Goal: Task Accomplishment & Management: Complete application form

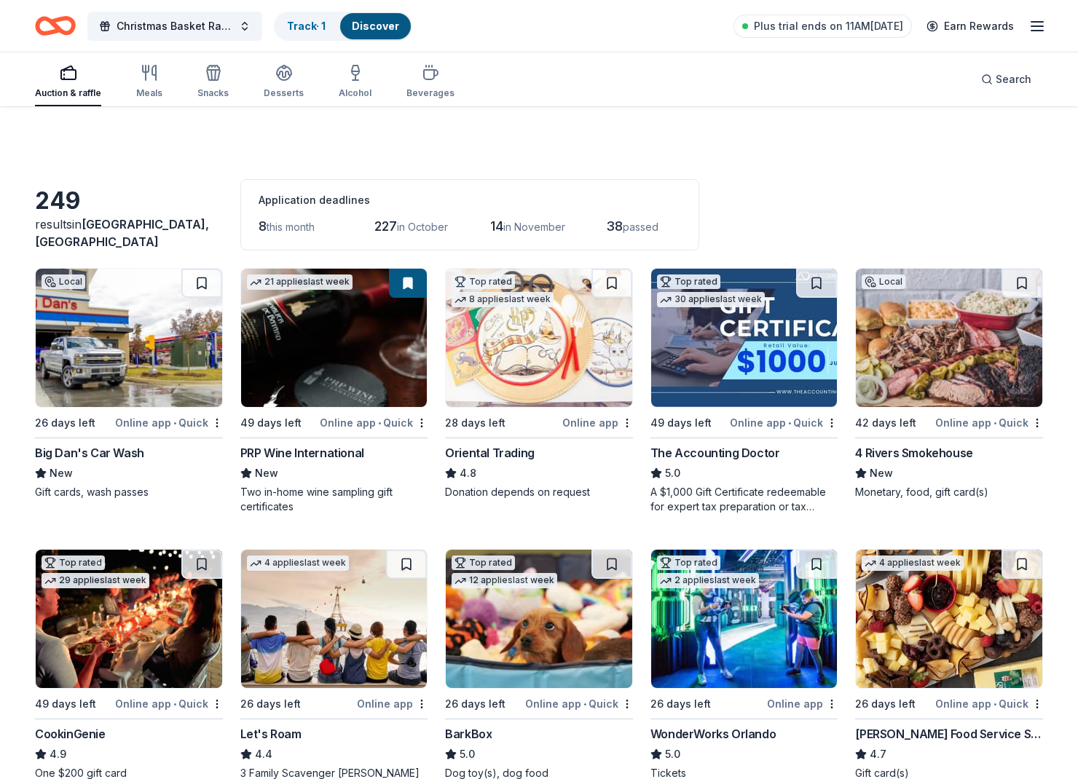
scroll to position [2855, 0]
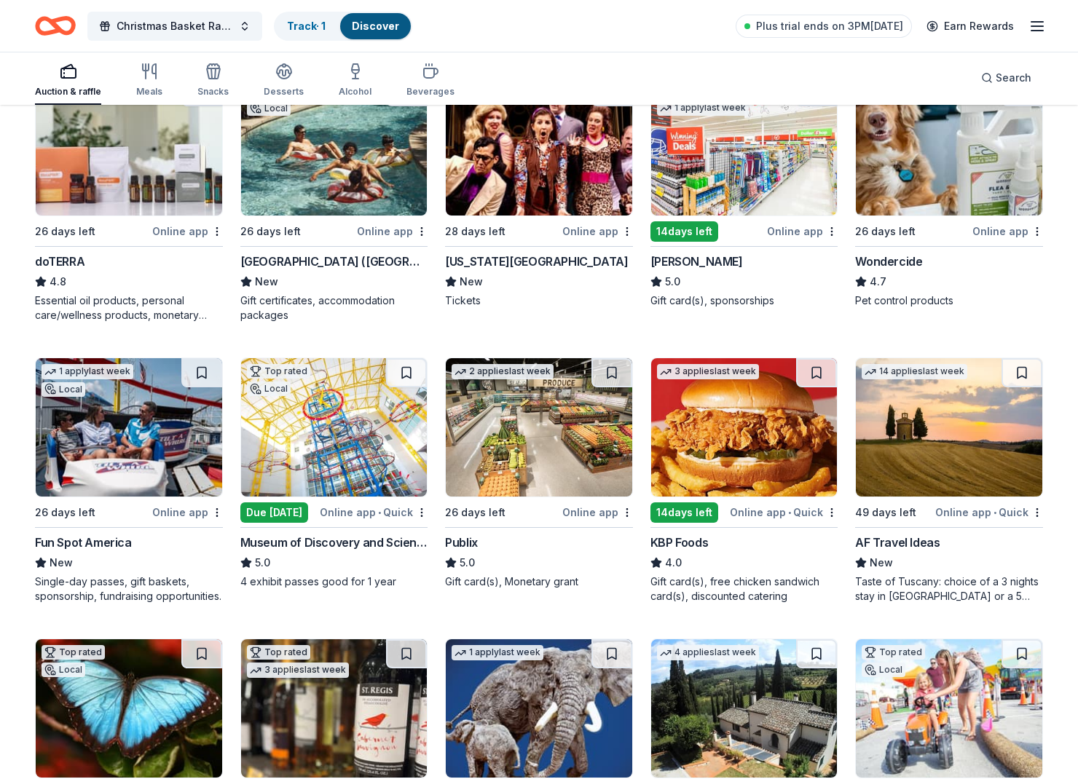
scroll to position [768, 0]
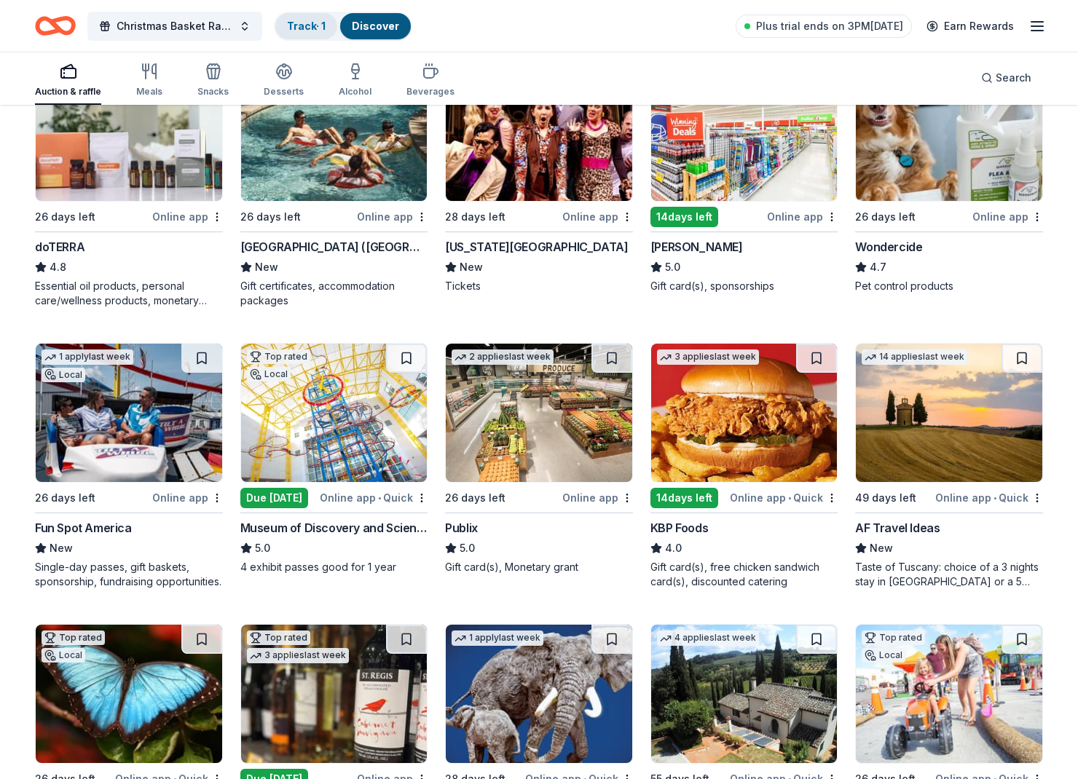
click at [312, 25] on link "Track · 1" at bounding box center [306, 26] width 39 height 12
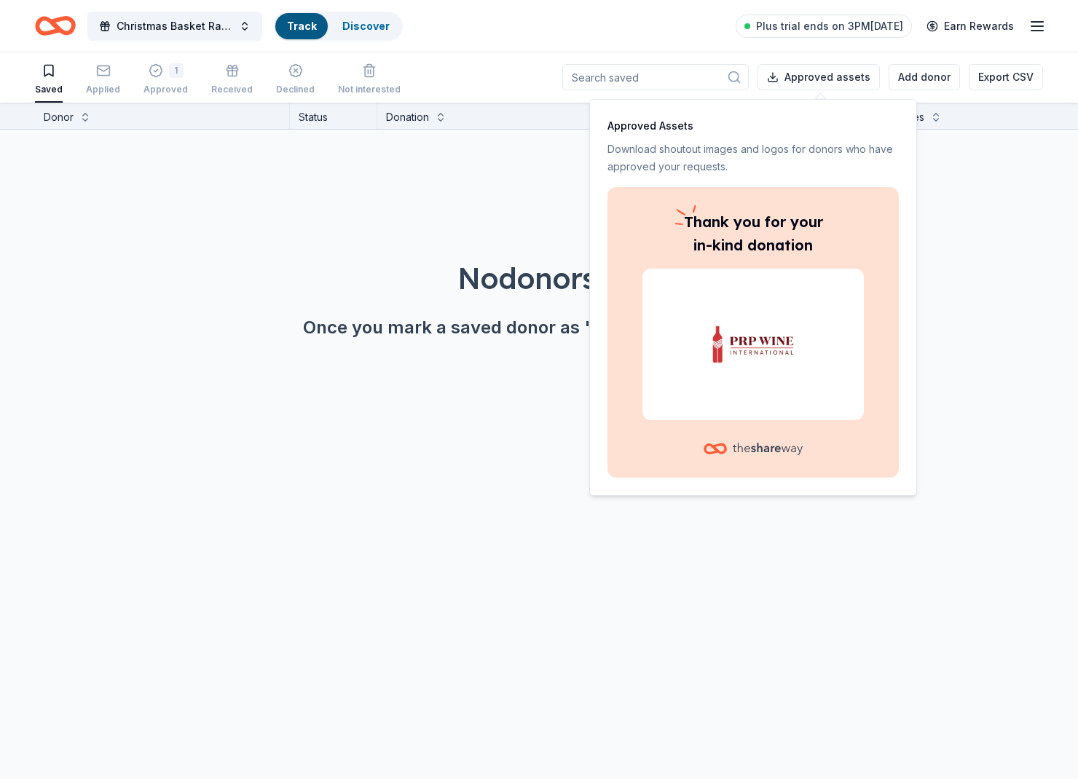
scroll to position [1, 0]
click at [807, 254] on p "Thank you for your in-kind donation" at bounding box center [752, 233] width 221 height 47
click at [823, 194] on div "Thank you for your in-kind donation" at bounding box center [752, 332] width 291 height 291
click at [465, 224] on div "No donors found. Once you mark a saved donor as "saved" they'll show up here." at bounding box center [570, 258] width 1078 height 256
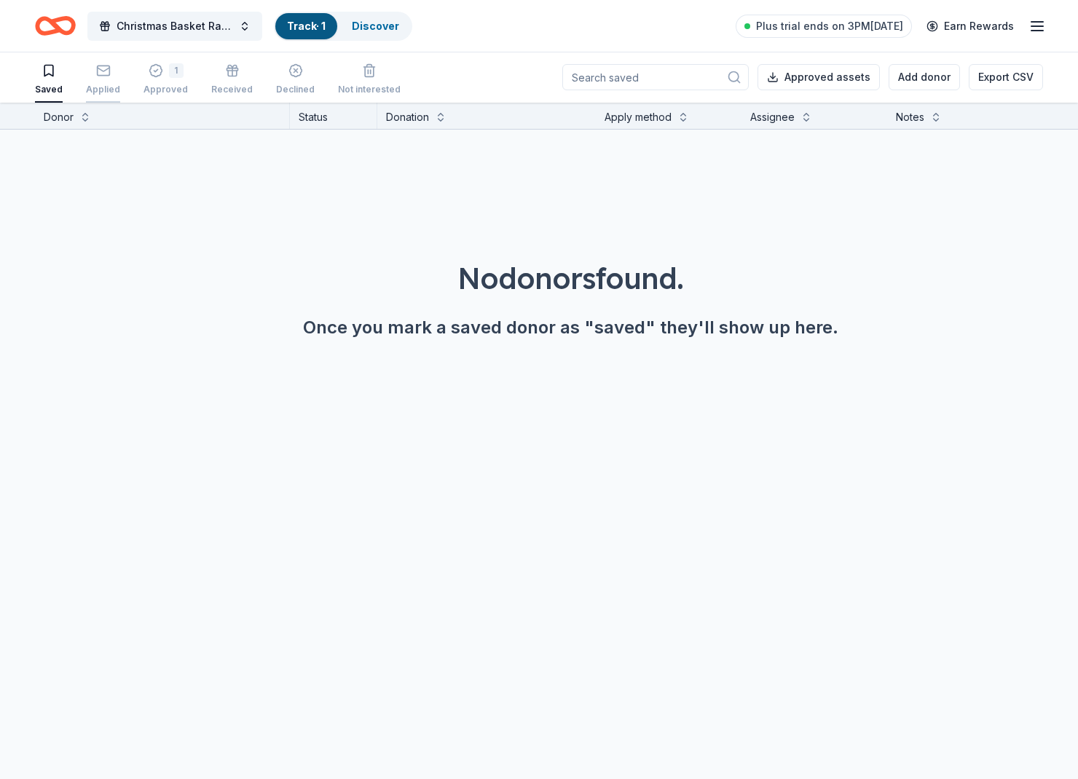
click at [103, 84] on div "Applied" at bounding box center [103, 90] width 34 height 12
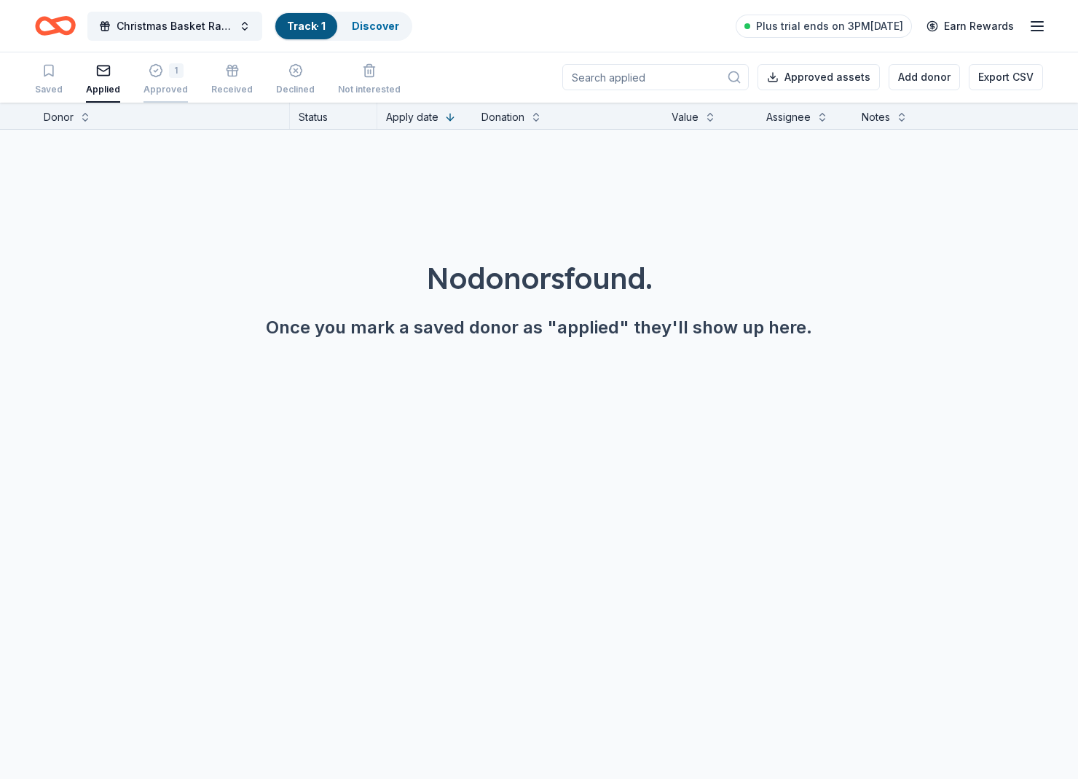
click at [157, 76] on icon "button" at bounding box center [156, 70] width 15 height 15
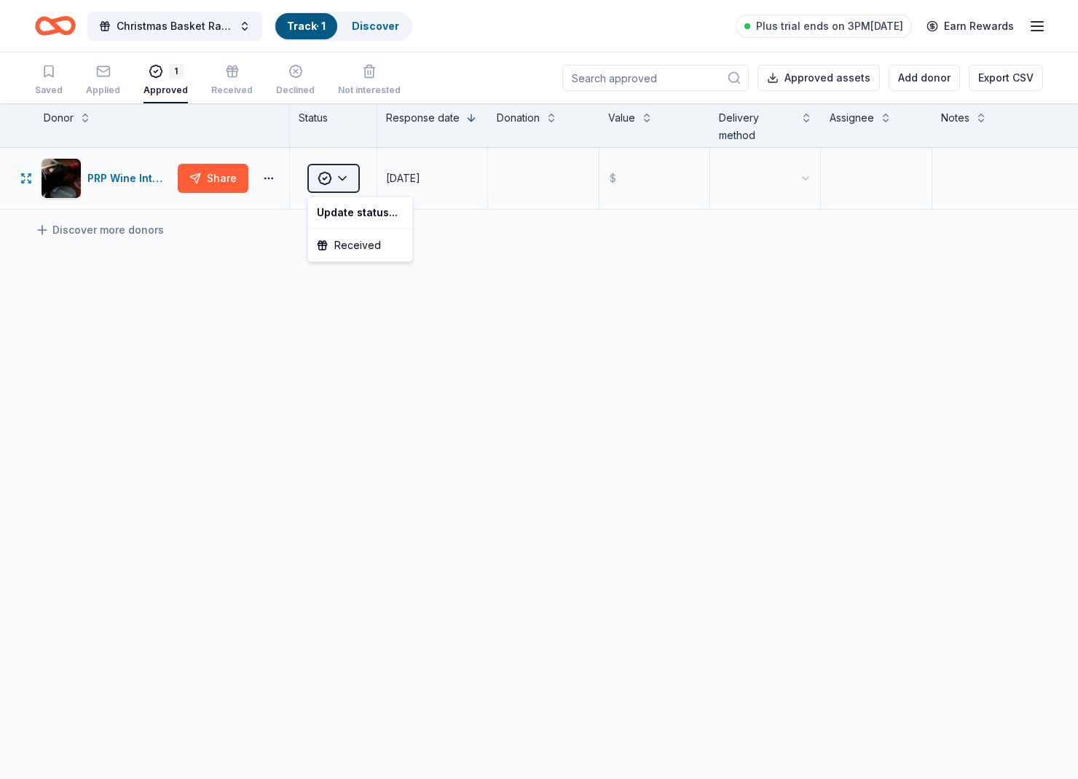
click at [346, 189] on html "Christmas Basket Raffle Track · 1 Discover Plus trial ends on 3PM, 9/26 Earn Re…" at bounding box center [539, 389] width 1078 height 779
click at [348, 253] on div "Received" at bounding box center [360, 245] width 99 height 26
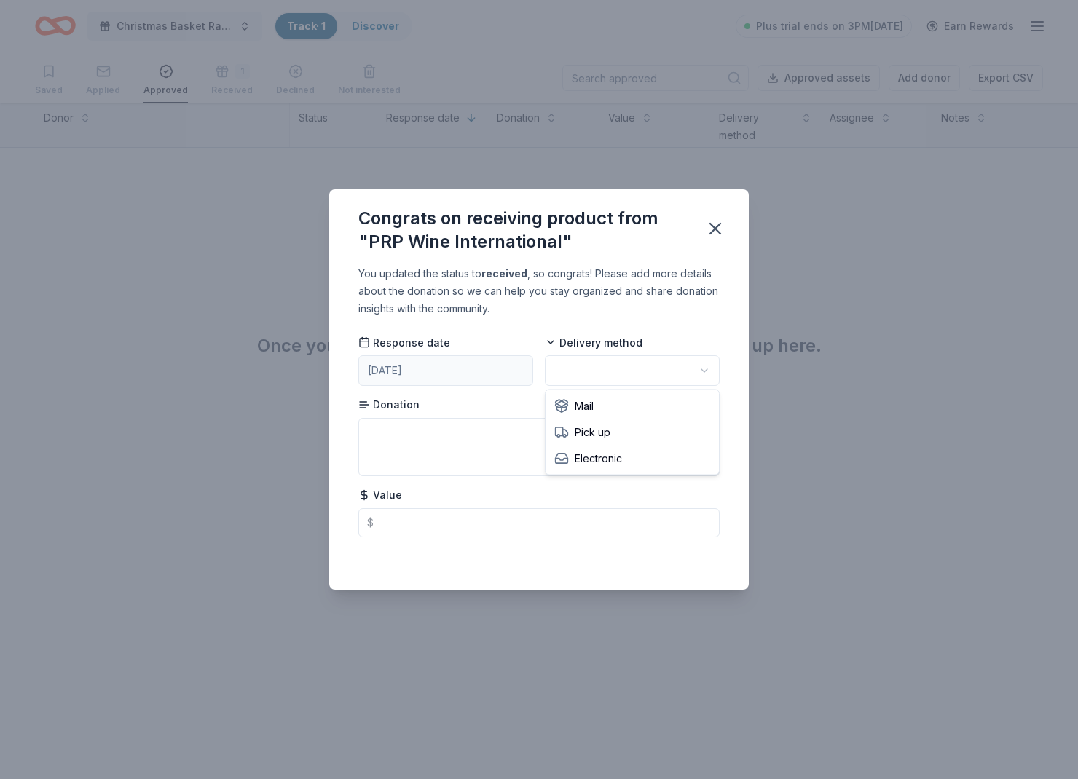
click at [634, 371] on html "Christmas Basket Raffle Track · 1 Discover Plus trial ends on 3PM, 9/26 Earn Re…" at bounding box center [539, 389] width 1078 height 779
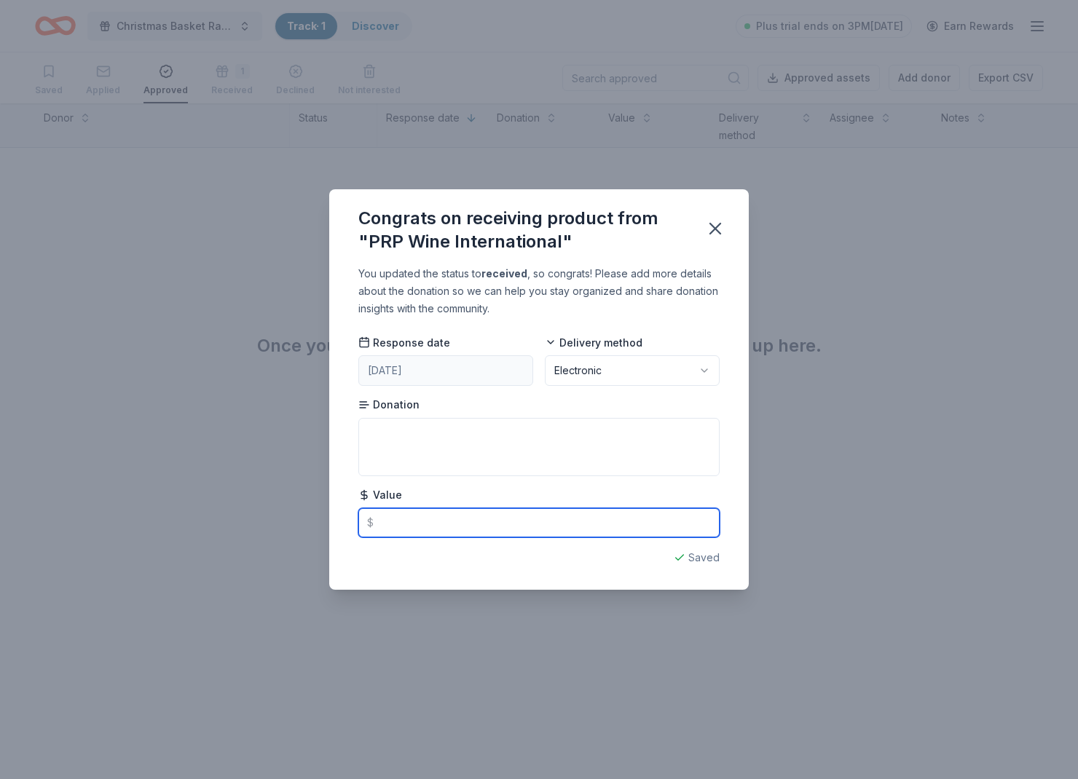
click at [475, 531] on input "text" at bounding box center [538, 522] width 361 height 29
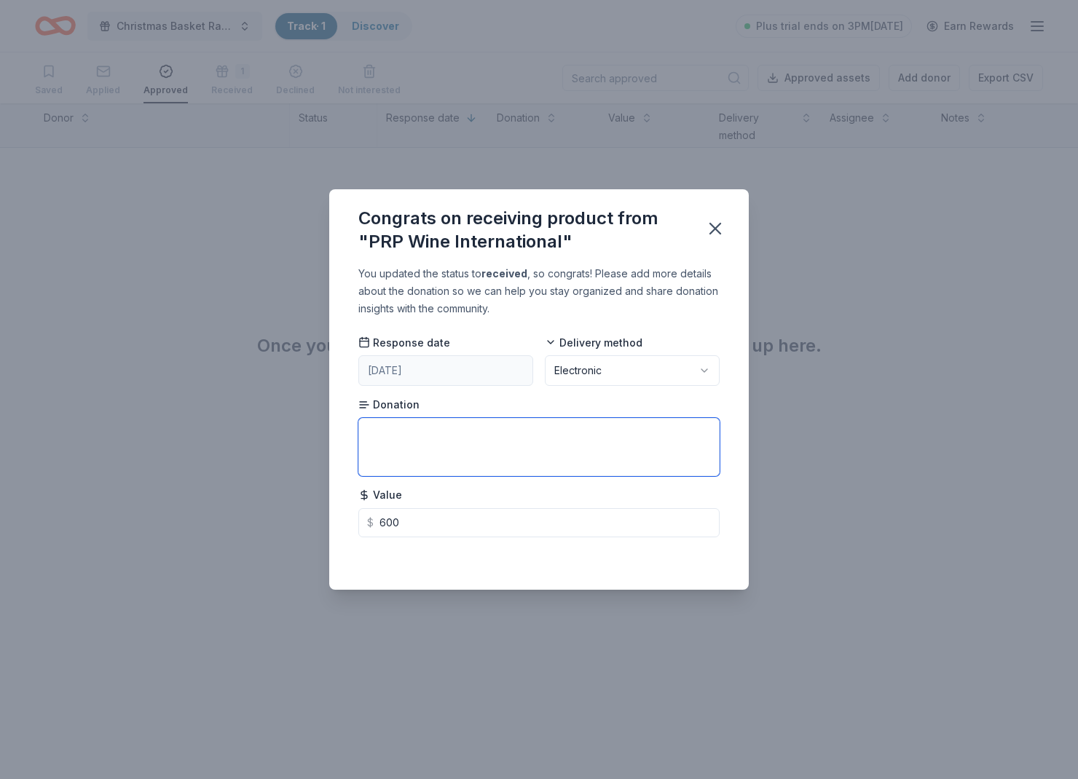
type input "600.00"
click at [489, 438] on textarea at bounding box center [538, 447] width 361 height 58
type textarea "private class"
click at [726, 226] on button "button" at bounding box center [715, 229] width 32 height 32
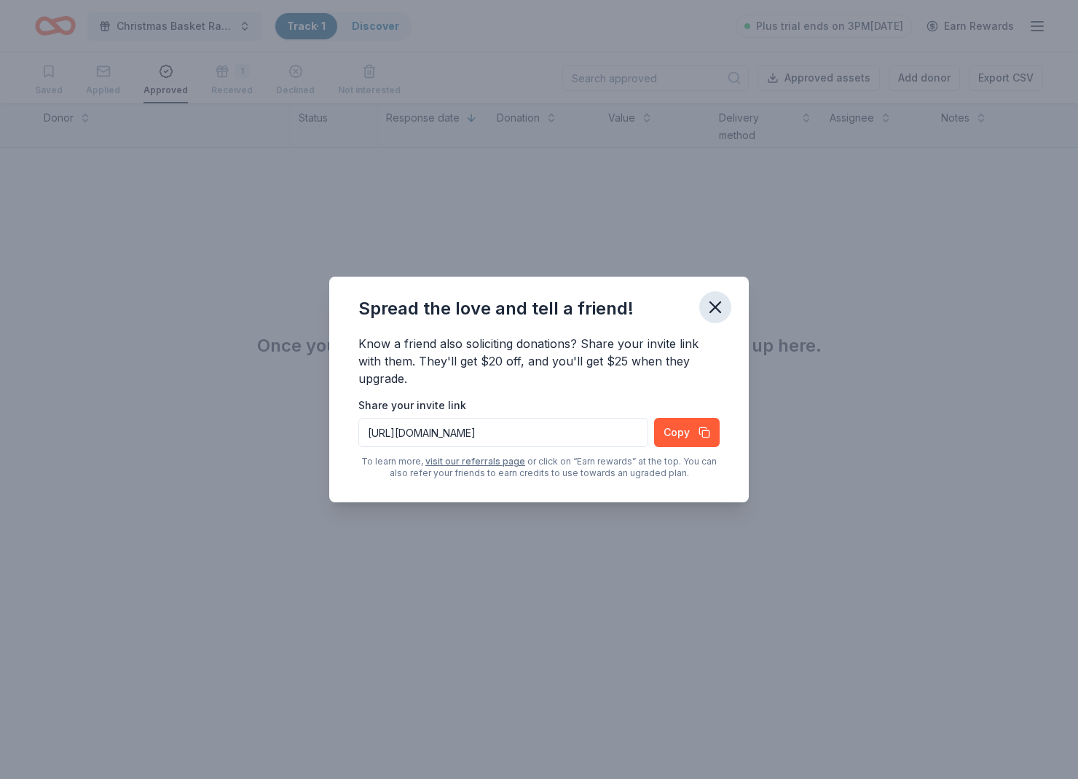
drag, startPoint x: 730, startPoint y: 318, endPoint x: 717, endPoint y: 311, distance: 14.4
click at [729, 318] on div "Spread the love and tell a friend!" at bounding box center [538, 306] width 419 height 58
click at [717, 310] on icon "button" at bounding box center [715, 307] width 10 height 10
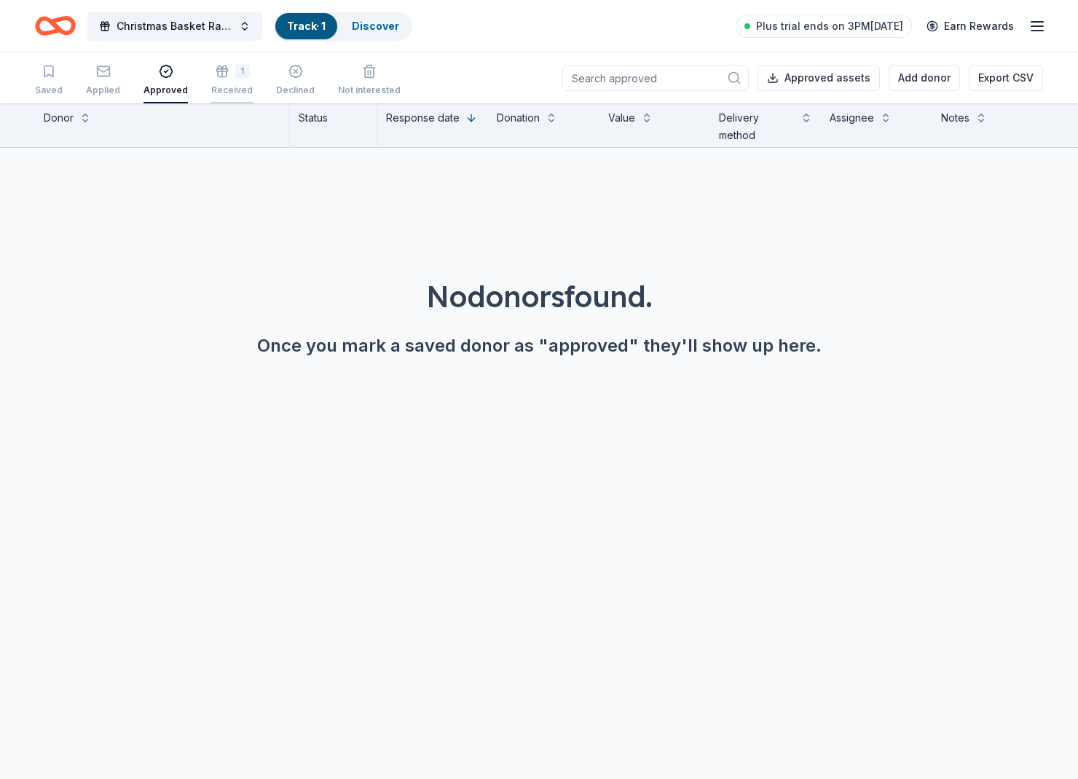
click at [217, 82] on div "1 Received" at bounding box center [232, 74] width 42 height 32
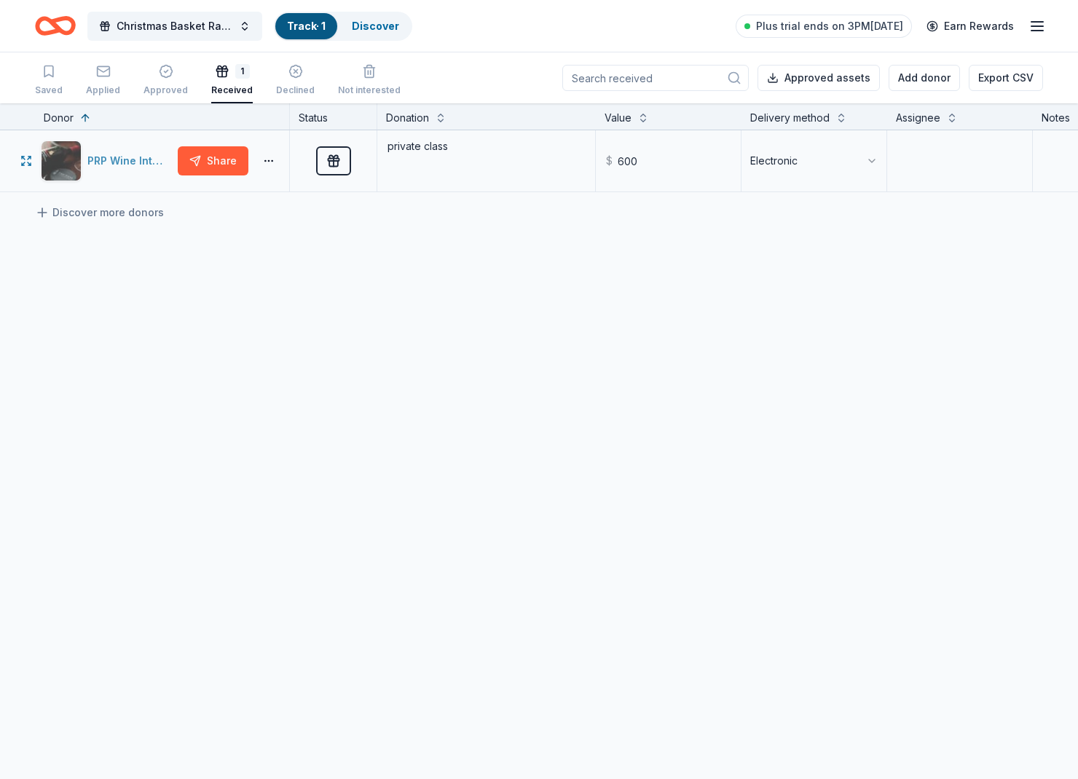
click at [146, 179] on div "PRP Wine International" at bounding box center [106, 161] width 131 height 41
click at [387, 16] on div "Discover" at bounding box center [375, 26] width 71 height 26
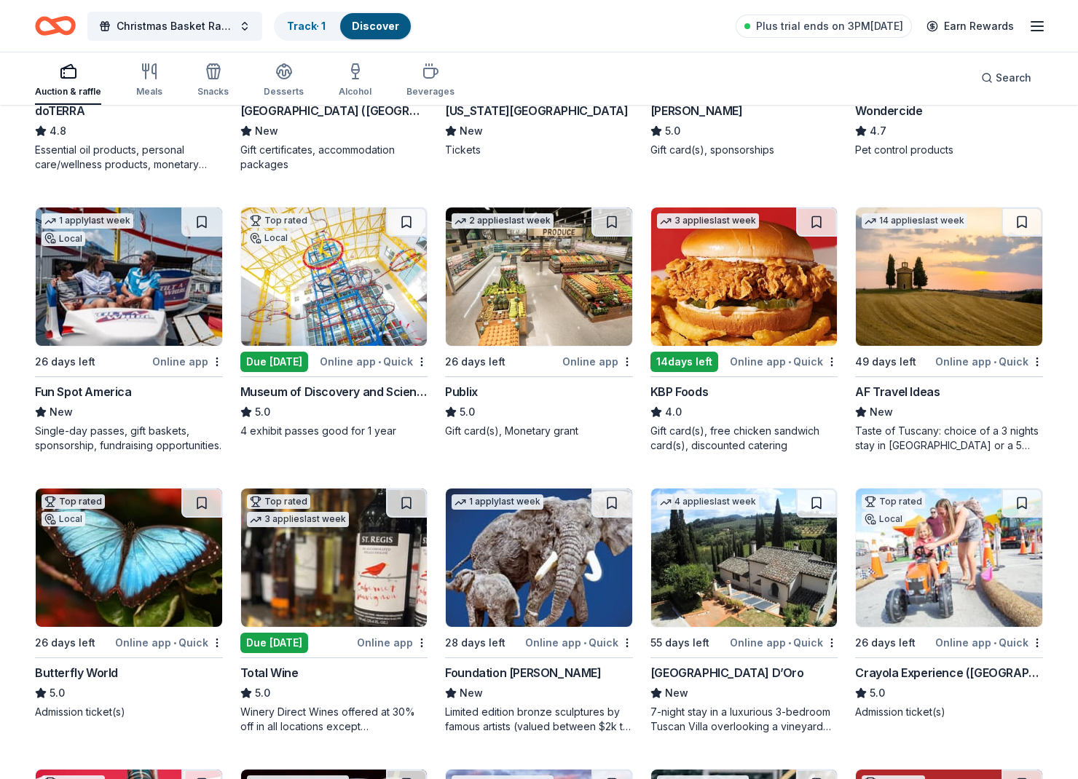
scroll to position [907, 0]
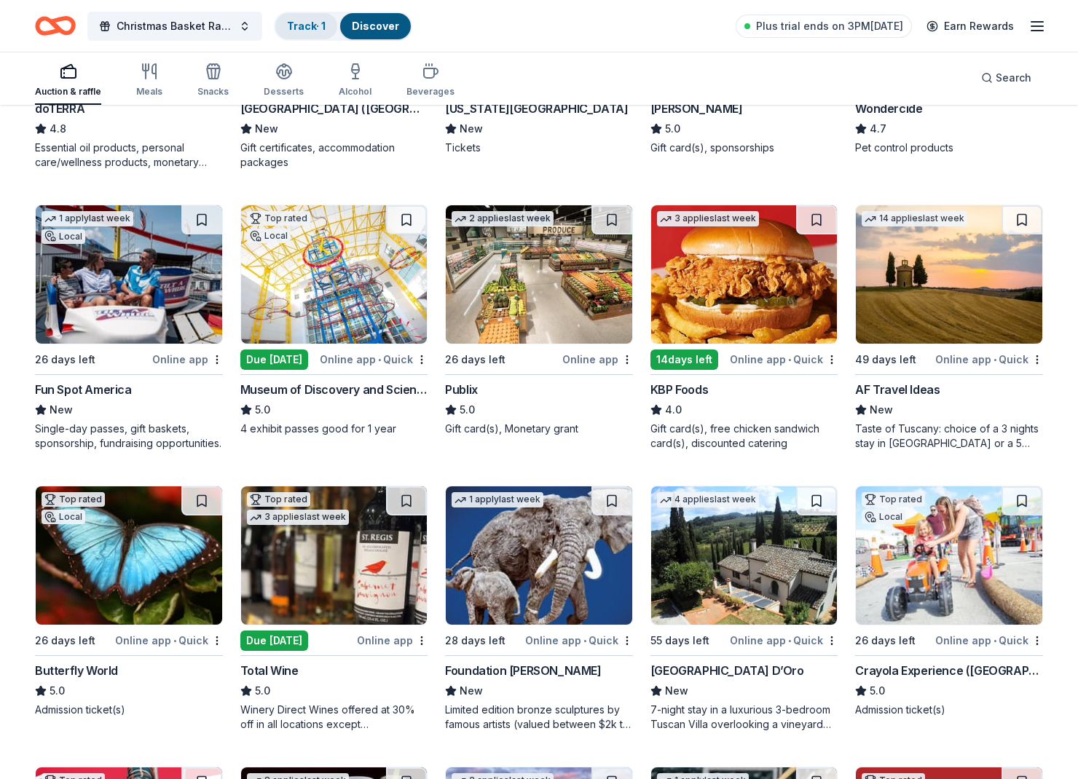
click at [321, 25] on link "Track · 1" at bounding box center [306, 26] width 39 height 12
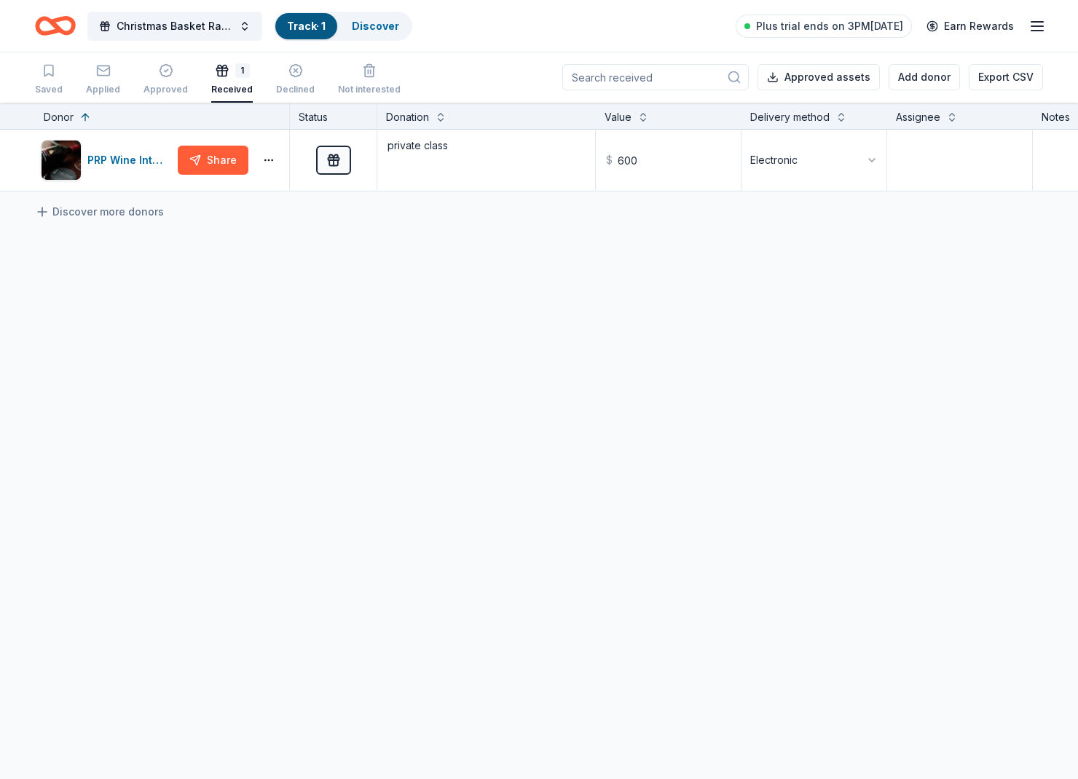
scroll to position [1, 0]
click at [111, 83] on div "Applied" at bounding box center [103, 79] width 34 height 32
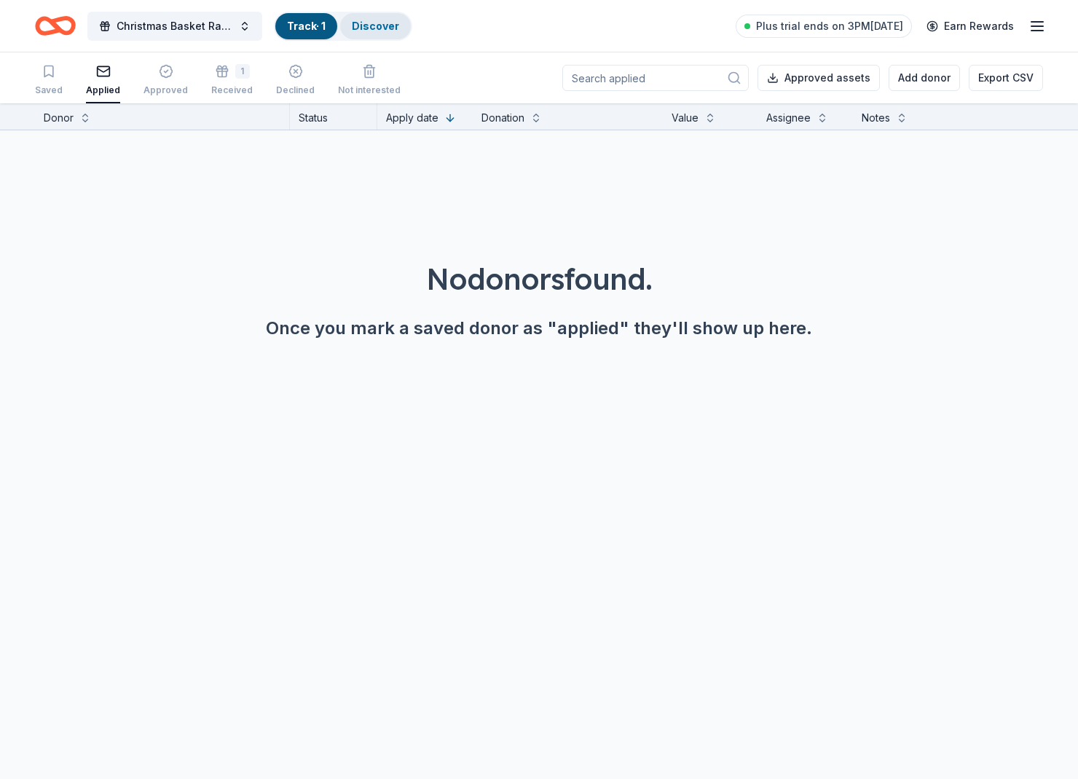
click at [371, 24] on link "Discover" at bounding box center [375, 26] width 47 height 12
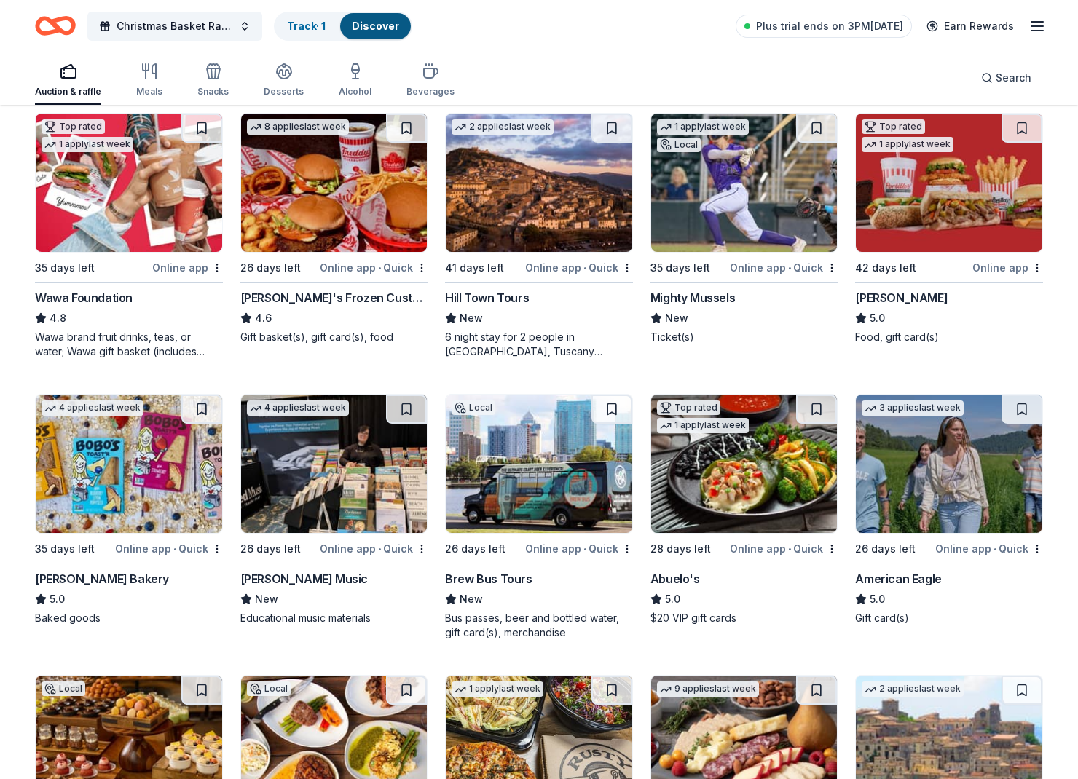
scroll to position [1564, 0]
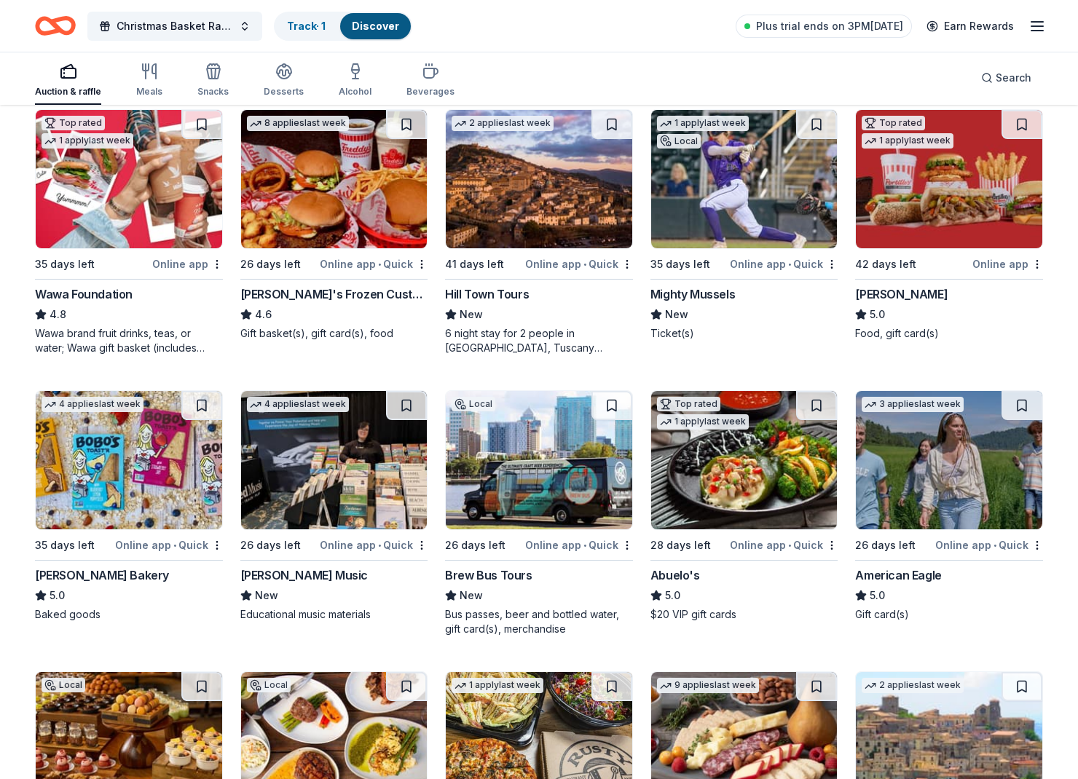
click at [331, 207] on img at bounding box center [334, 179] width 186 height 138
click at [408, 121] on button at bounding box center [406, 124] width 41 height 29
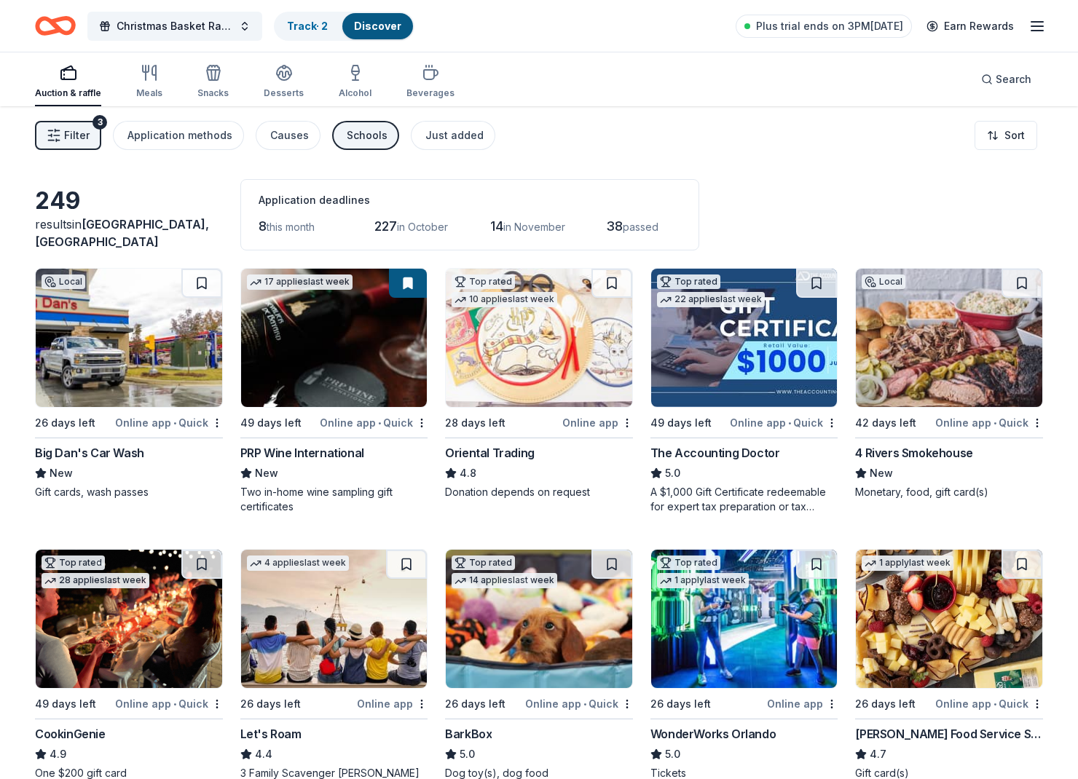
scroll to position [0, 0]
click at [203, 277] on button at bounding box center [201, 283] width 41 height 29
click at [621, 287] on button at bounding box center [611, 283] width 41 height 29
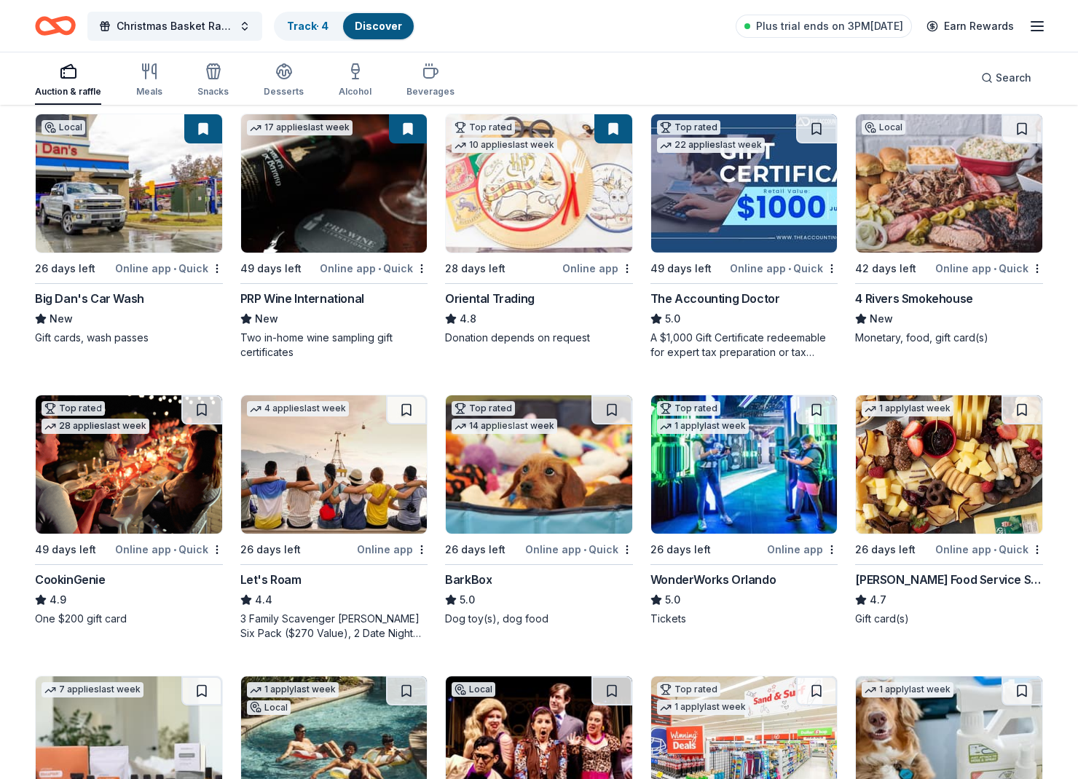
scroll to position [179, 0]
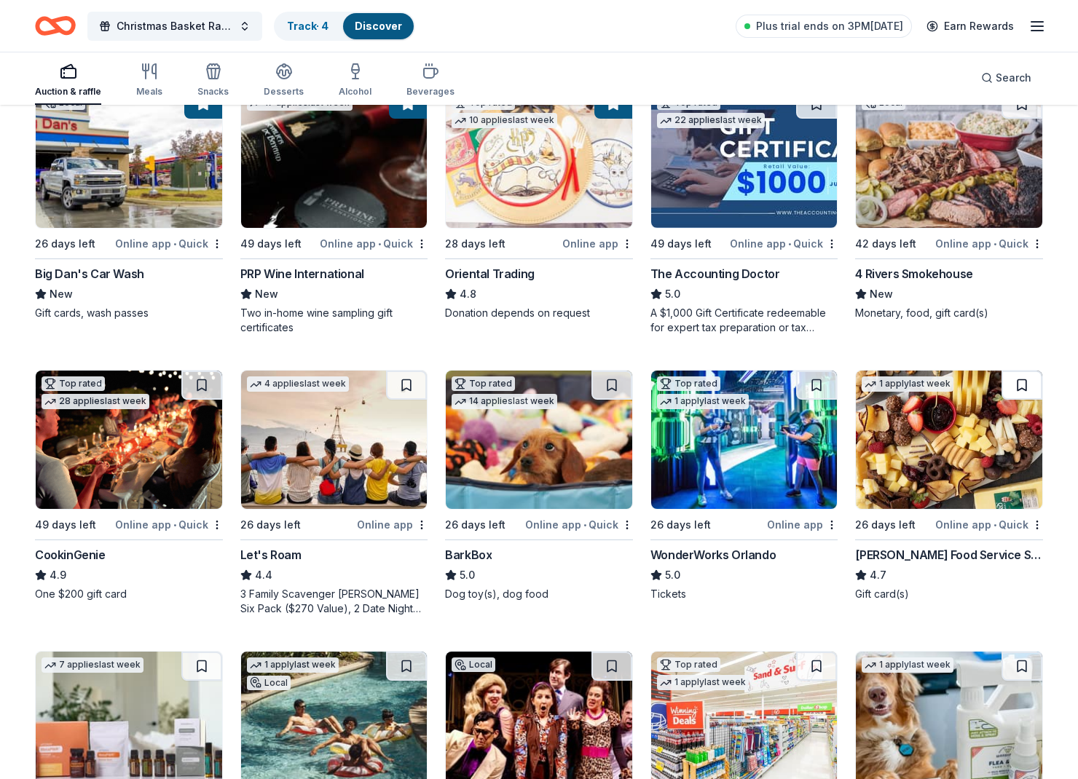
click at [1027, 383] on button at bounding box center [1021, 385] width 41 height 29
click at [806, 378] on button at bounding box center [816, 385] width 41 height 29
drag, startPoint x: 619, startPoint y: 384, endPoint x: 548, endPoint y: 396, distance: 72.3
click at [619, 384] on button at bounding box center [611, 385] width 41 height 29
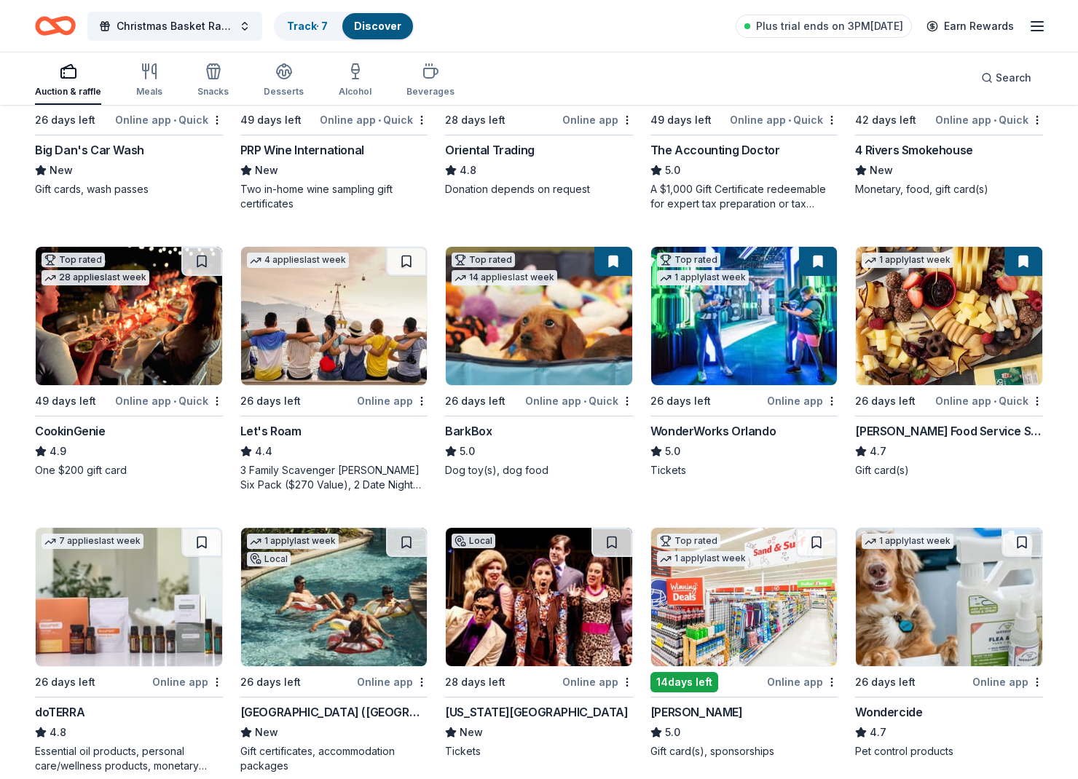
scroll to position [365, 0]
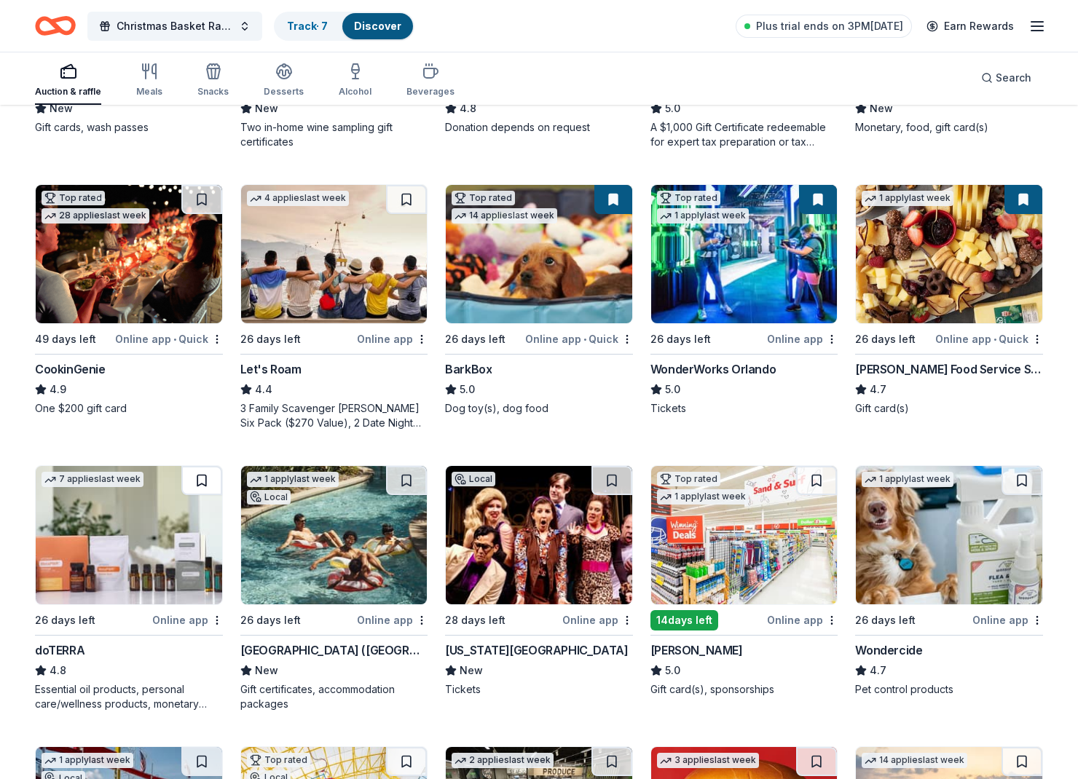
click at [201, 484] on button at bounding box center [201, 480] width 41 height 29
click at [415, 477] on button at bounding box center [406, 480] width 41 height 29
click at [823, 477] on button at bounding box center [816, 480] width 41 height 29
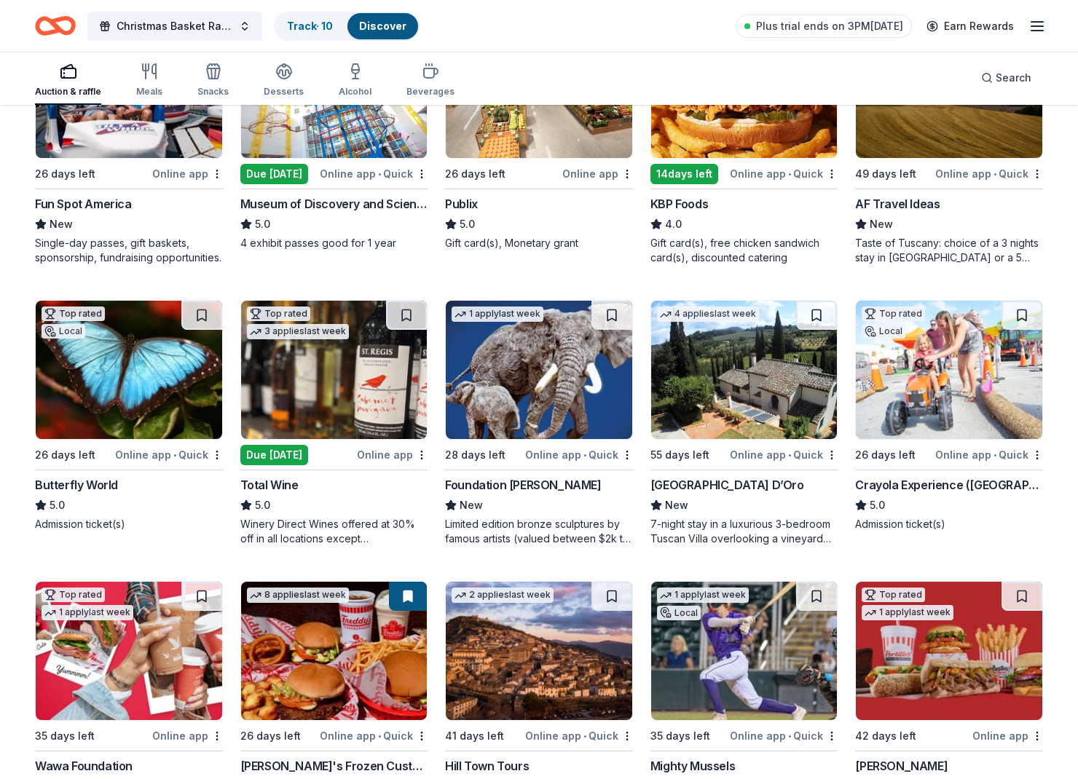
scroll to position [1097, 0]
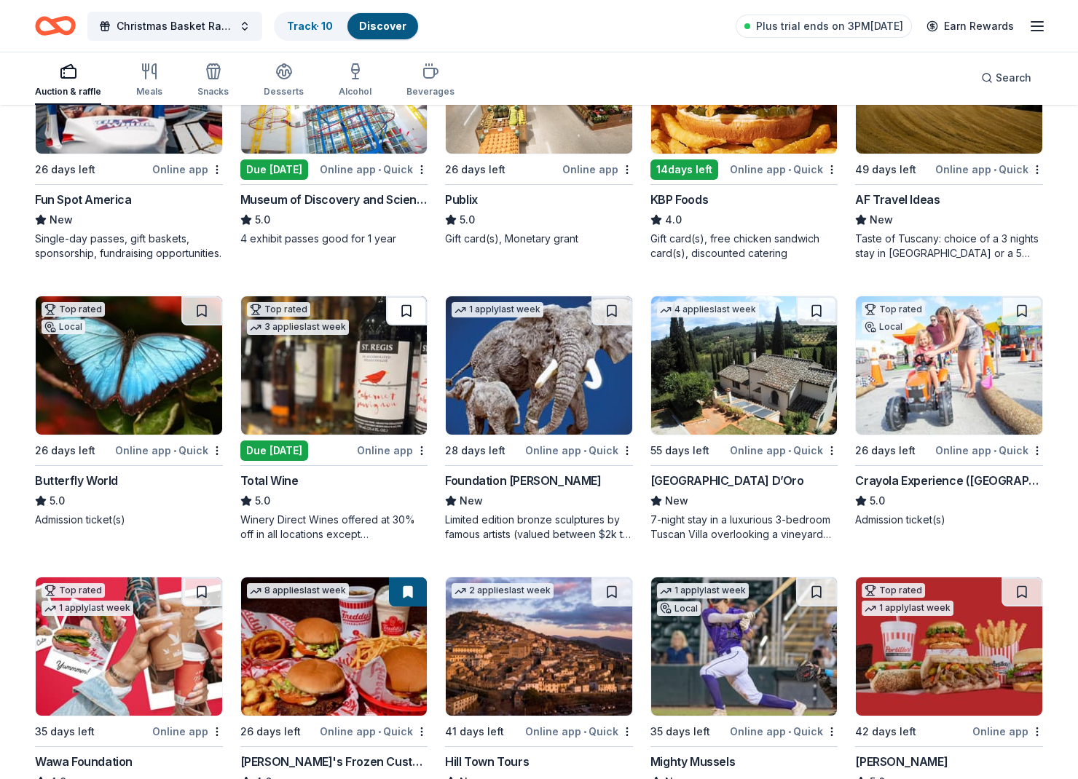
click at [405, 306] on button at bounding box center [406, 310] width 41 height 29
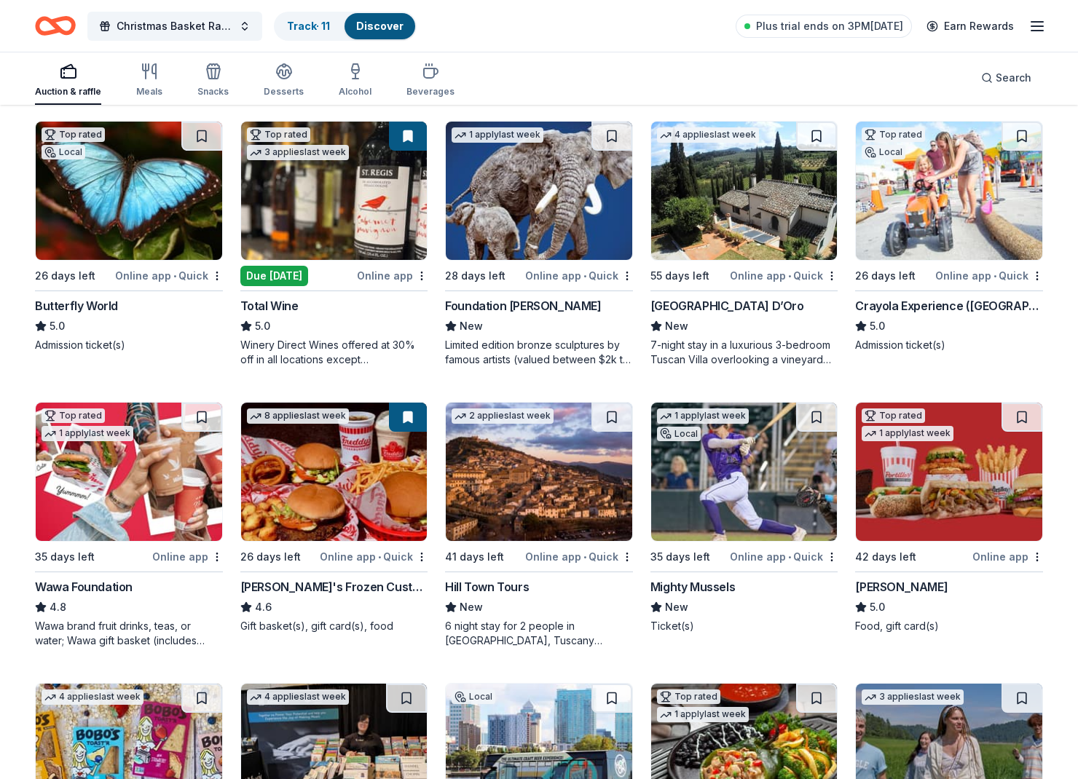
scroll to position [1272, 0]
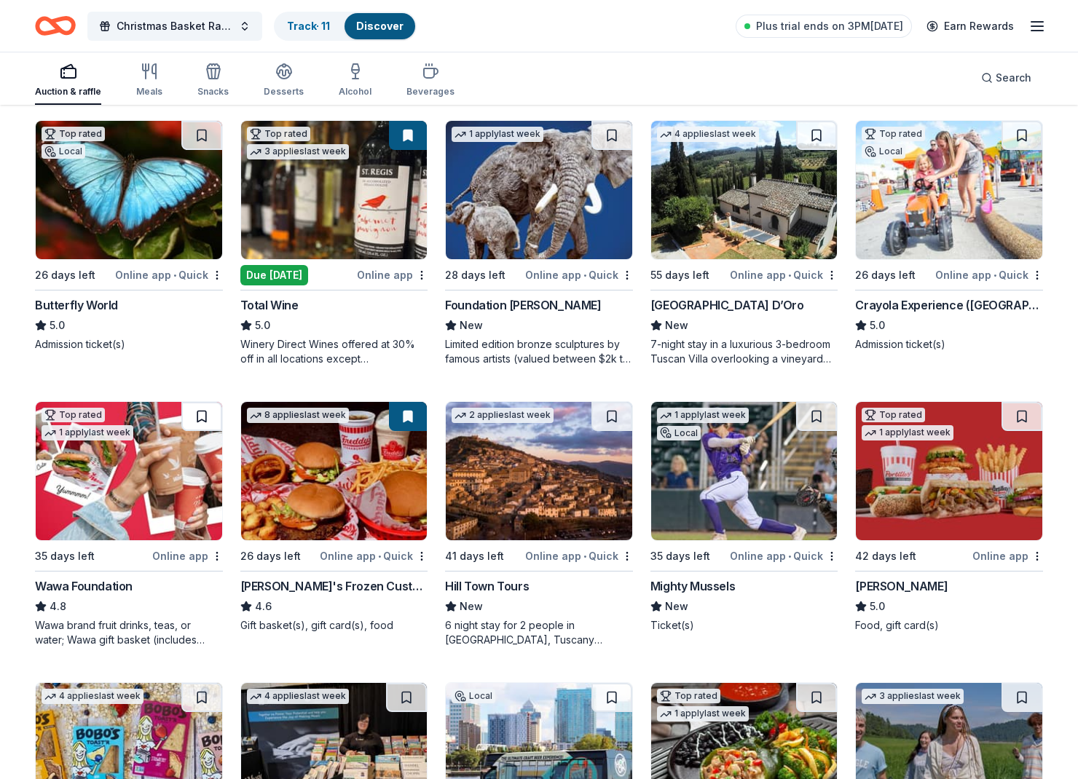
click at [194, 415] on button at bounding box center [201, 416] width 41 height 29
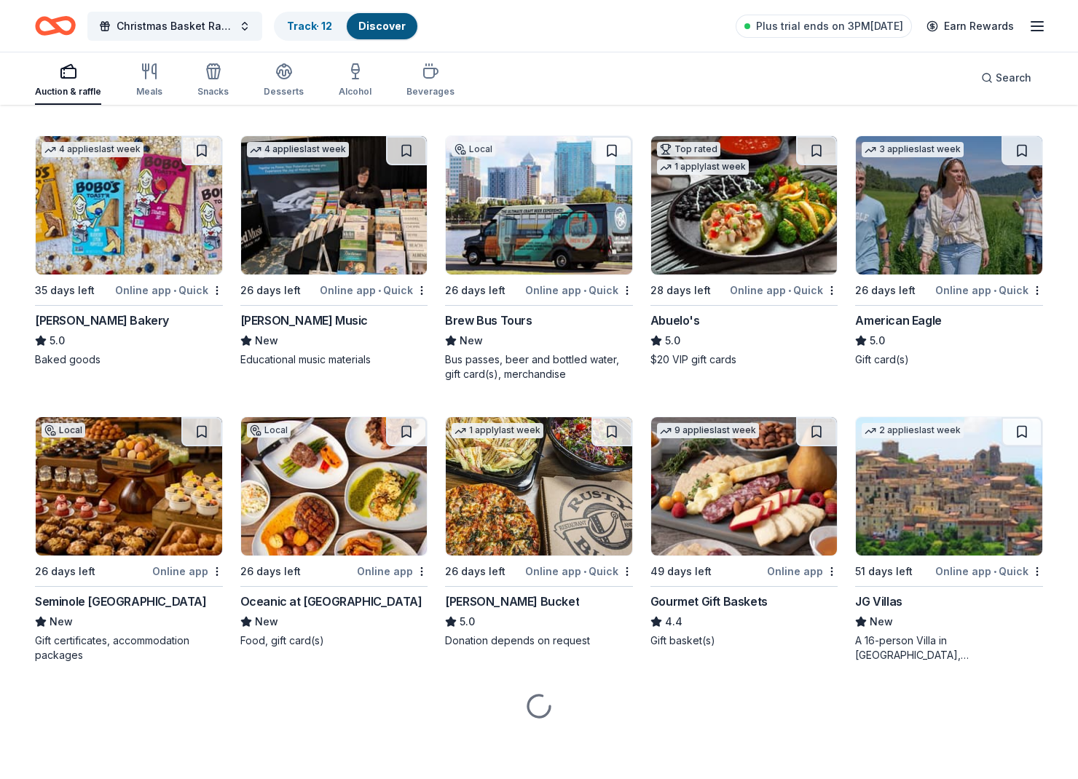
scroll to position [1819, 0]
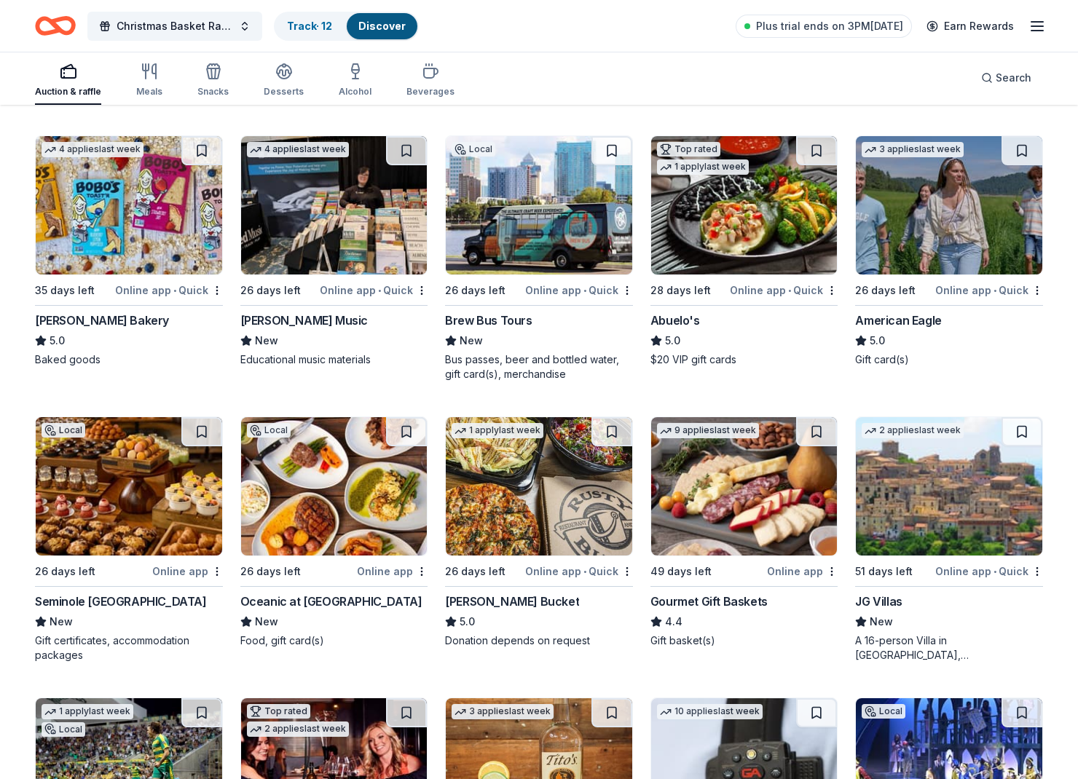
click at [932, 243] on img at bounding box center [949, 205] width 186 height 138
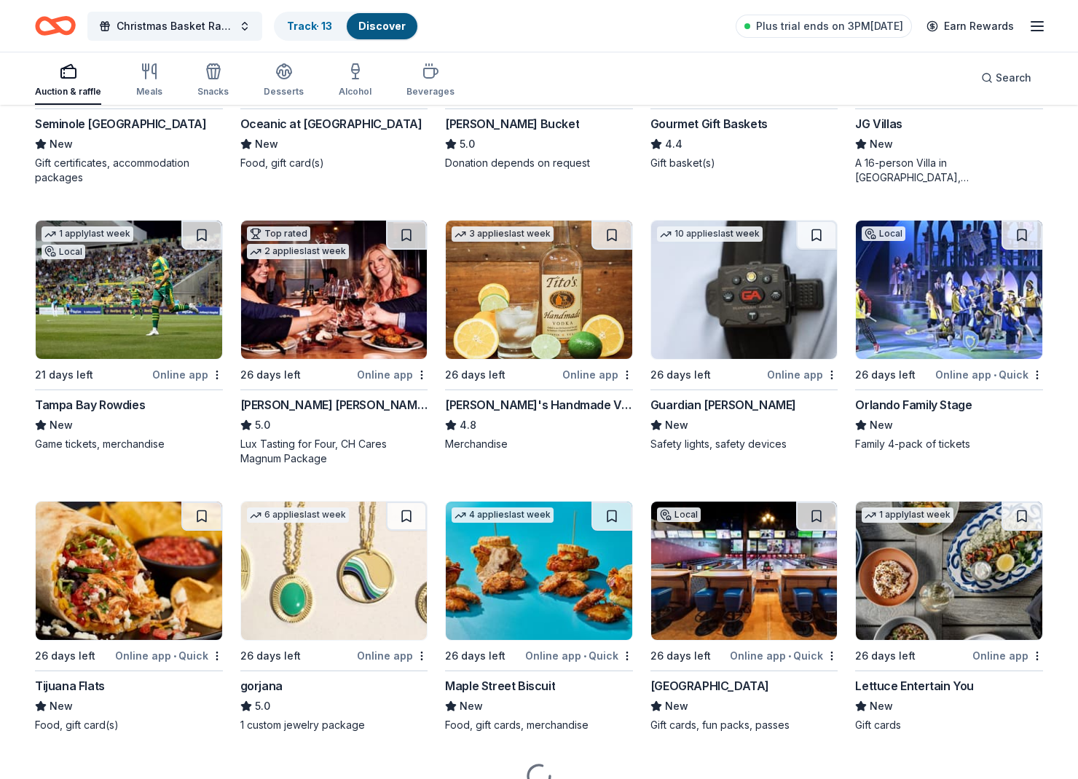
scroll to position [2302, 0]
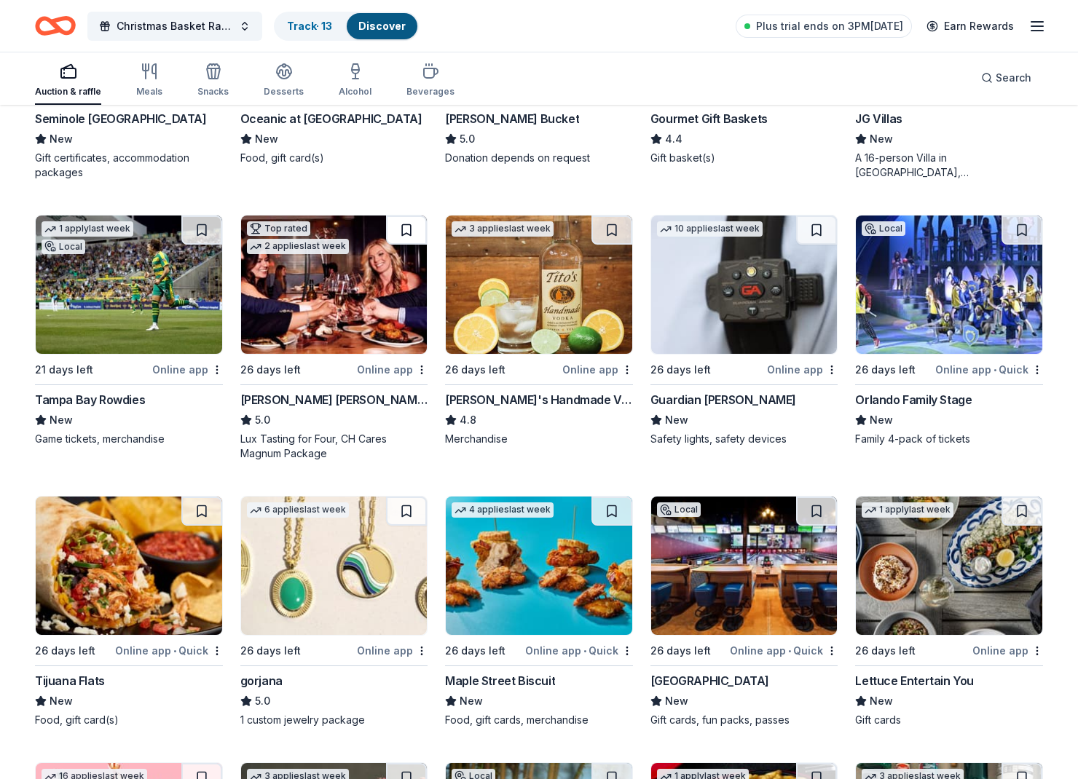
click at [417, 236] on button at bounding box center [406, 230] width 41 height 29
click at [350, 299] on img at bounding box center [334, 285] width 186 height 138
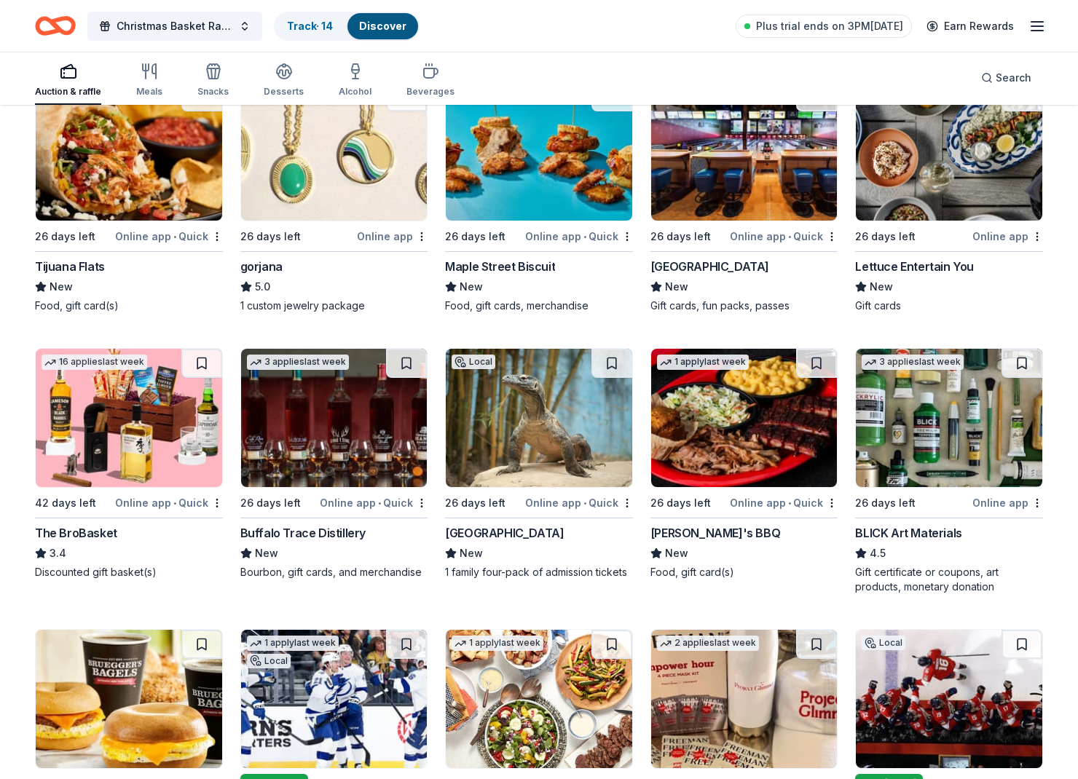
scroll to position [2720, 0]
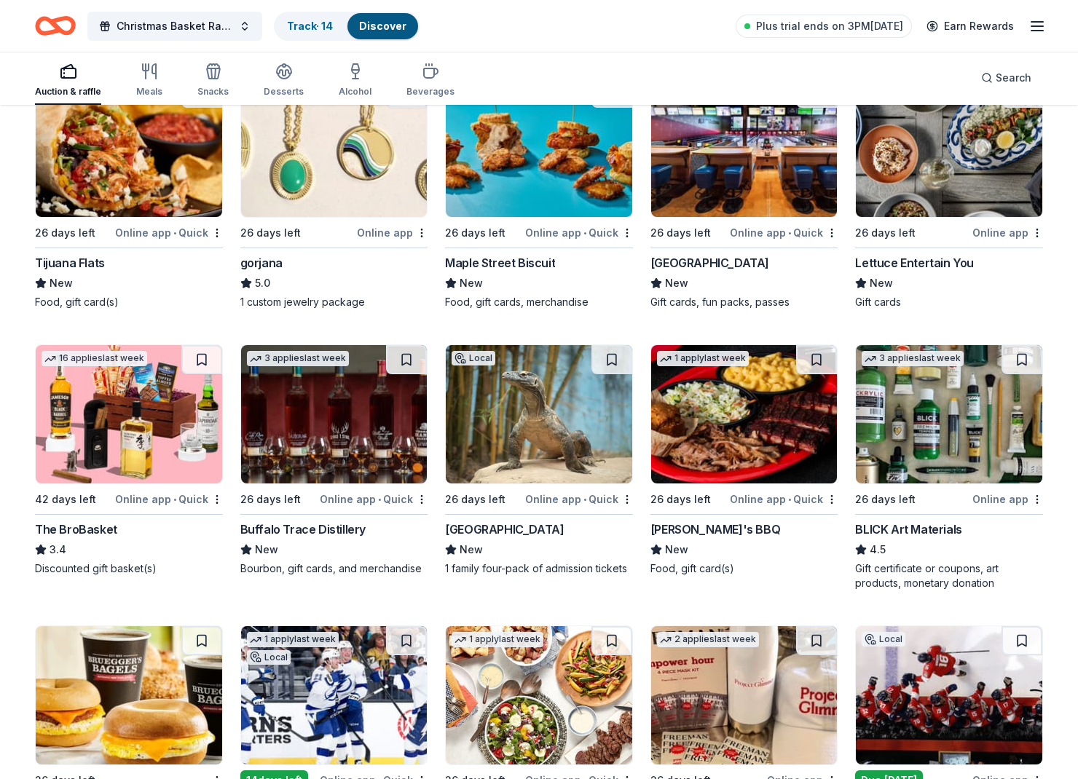
click at [105, 438] on img at bounding box center [129, 414] width 186 height 138
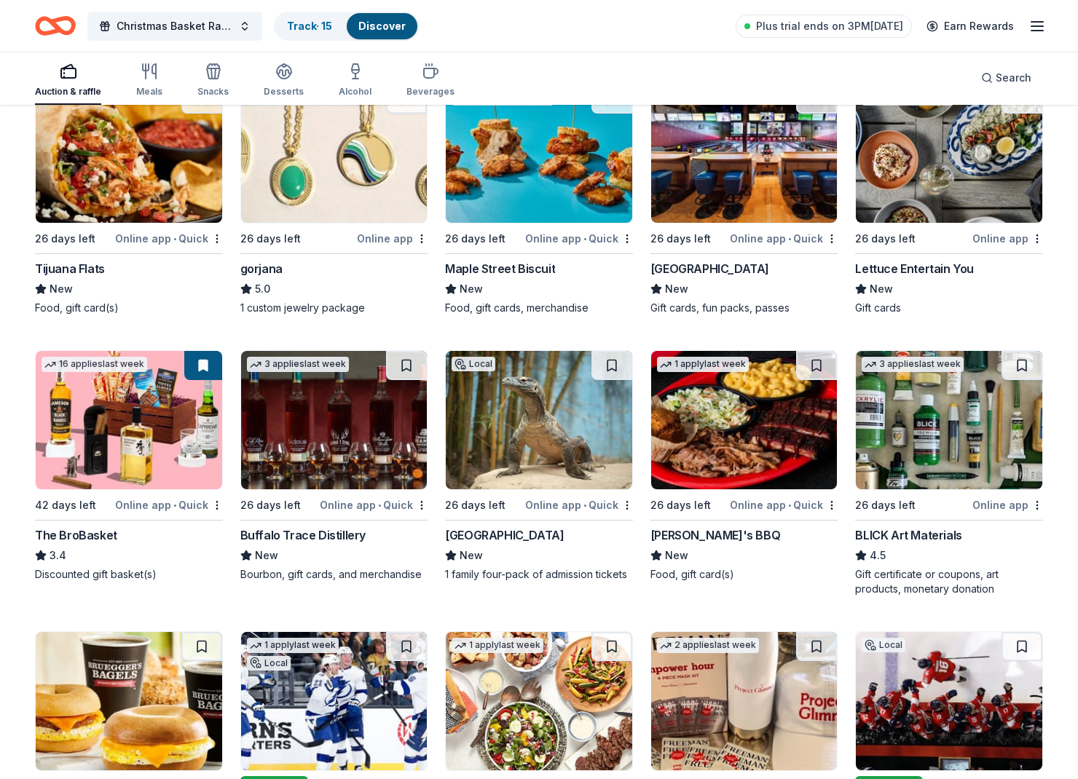
scroll to position [2713, 0]
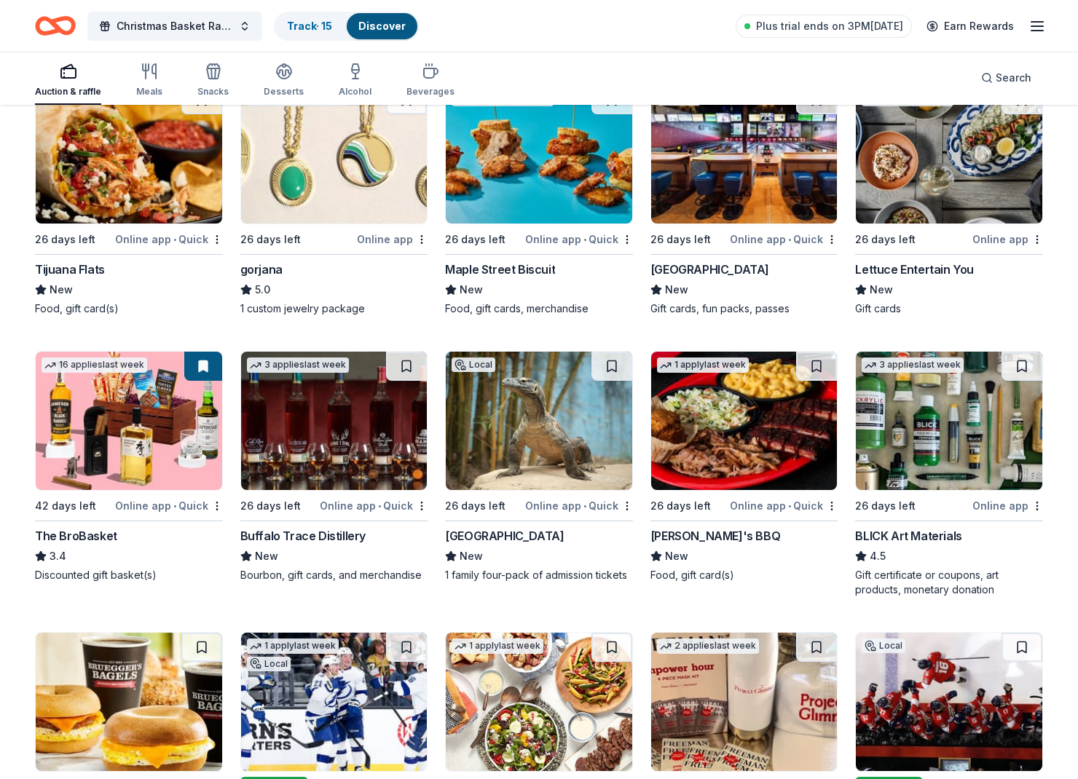
click at [974, 467] on img at bounding box center [949, 421] width 186 height 138
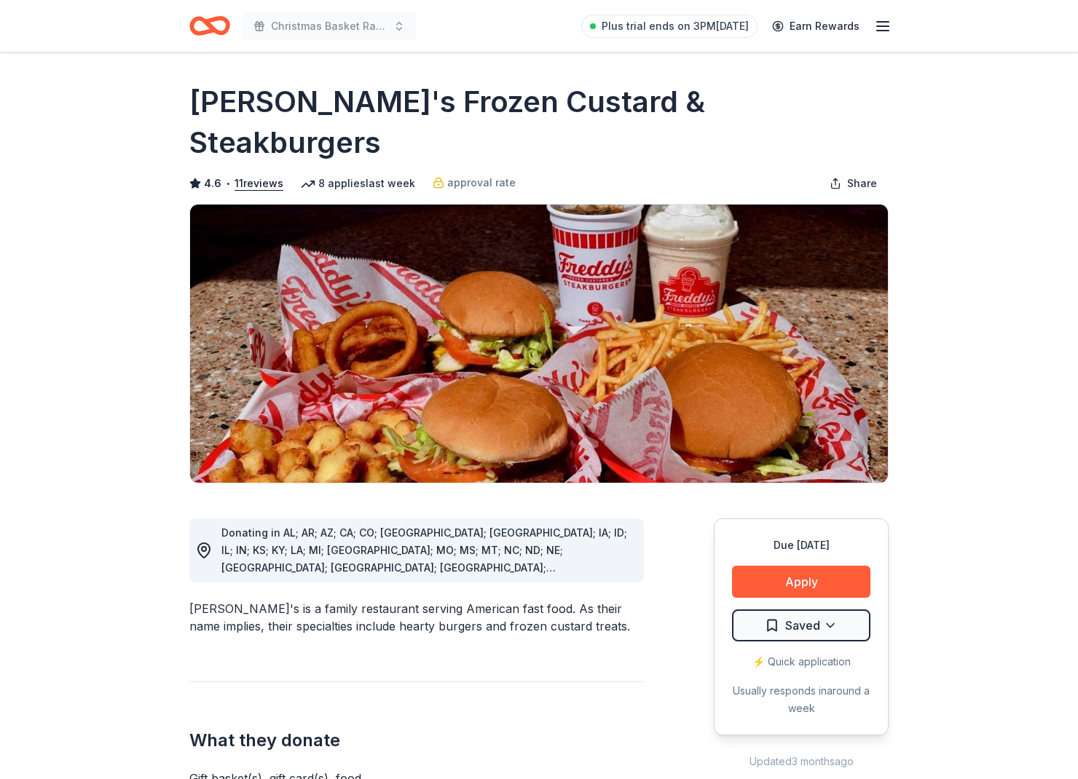
click at [61, 2] on header "Christmas Basket Raffle Plus trial ends on 3PM[DATE] Earn Rewards" at bounding box center [539, 26] width 1078 height 52
click at [808, 566] on button "Apply" at bounding box center [801, 582] width 138 height 32
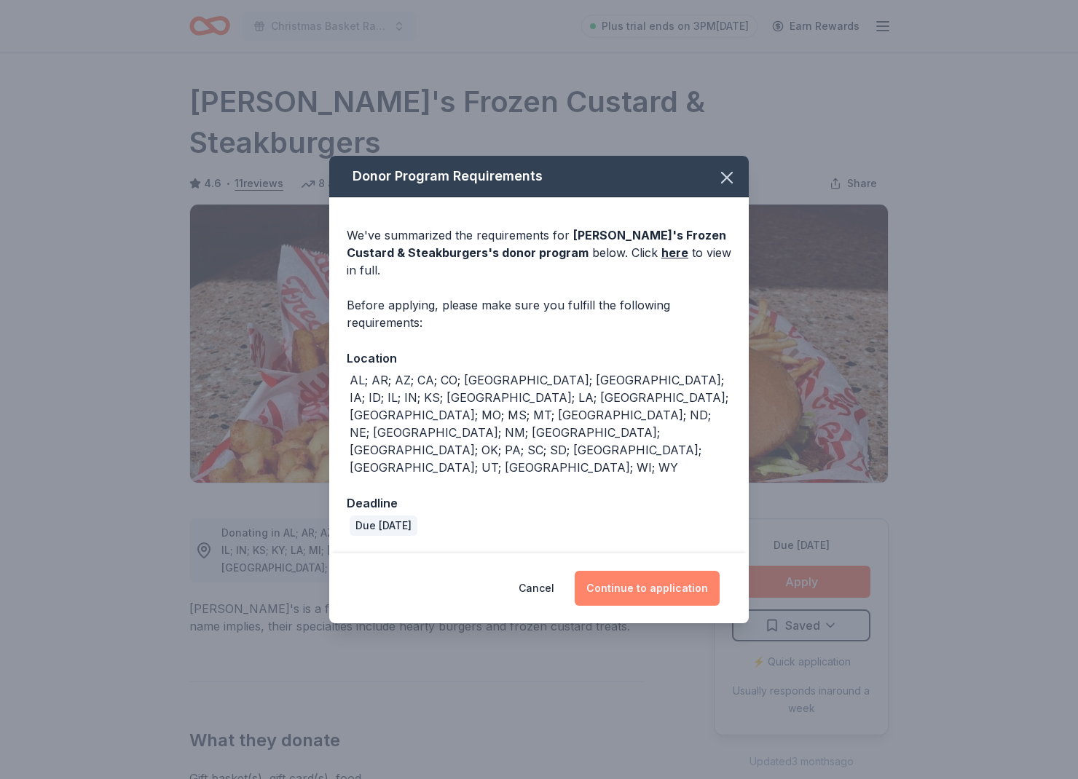
click at [609, 571] on button "Continue to application" at bounding box center [647, 588] width 145 height 35
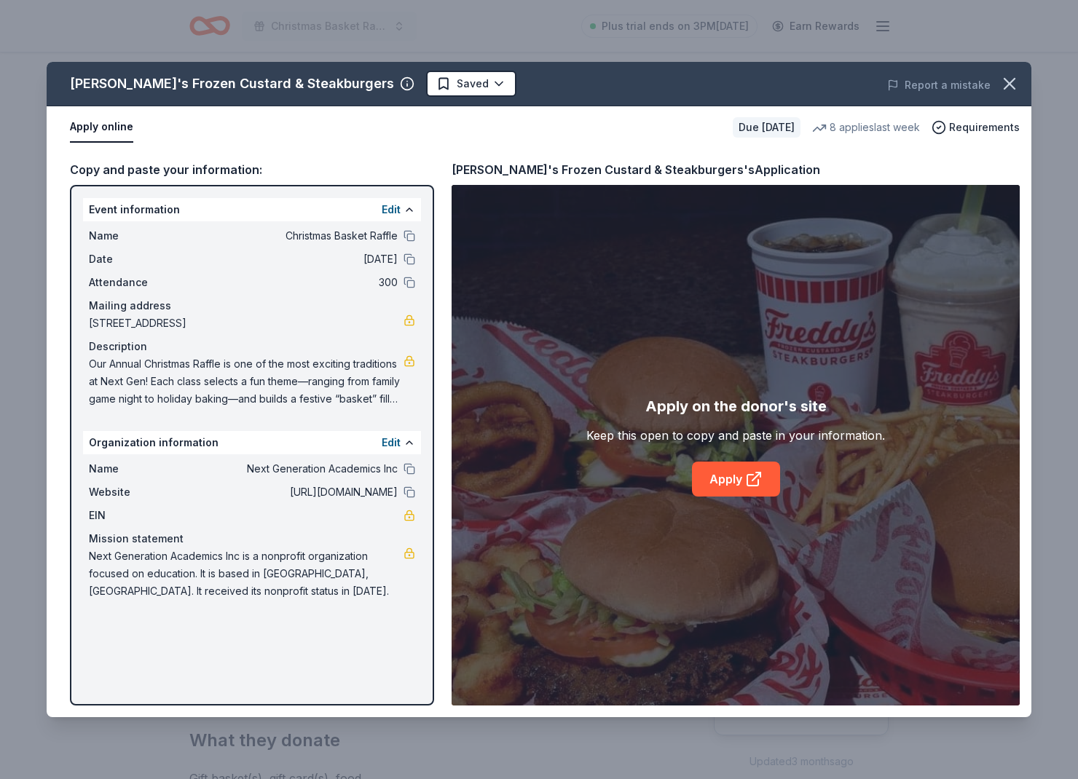
click at [725, 504] on div "Apply on the donor's site Keep this open to copy and paste in your information.…" at bounding box center [735, 445] width 568 height 521
click at [727, 480] on link "Apply" at bounding box center [736, 479] width 88 height 35
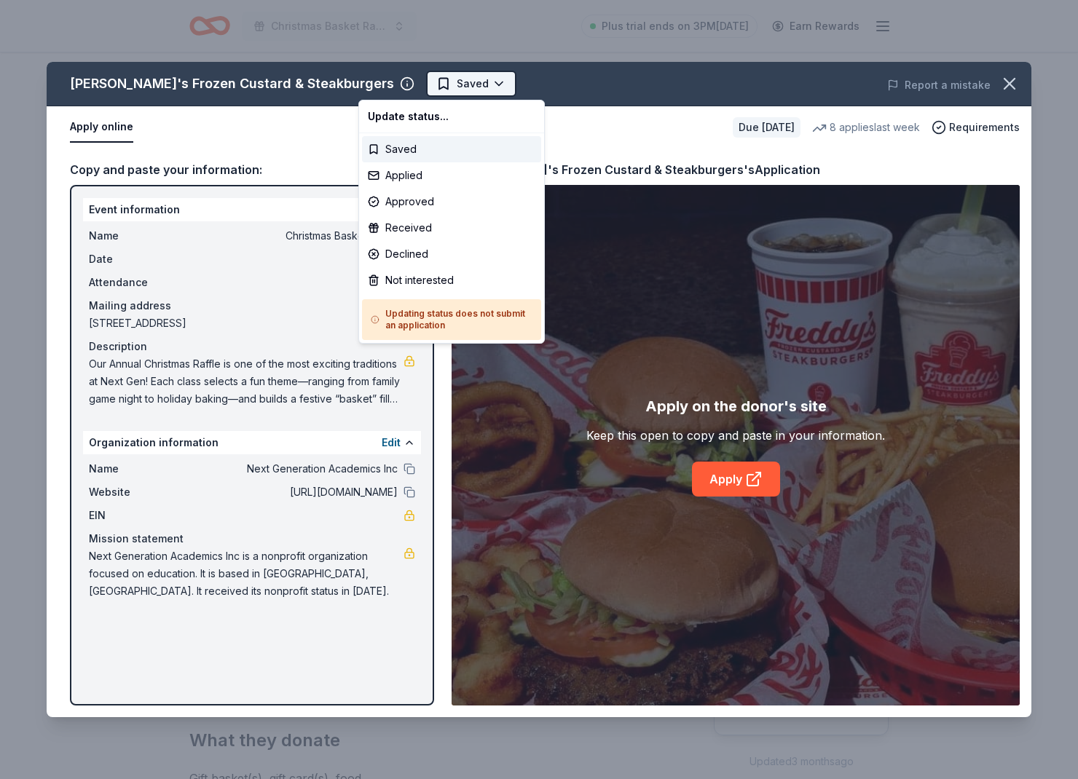
click at [390, 87] on html "Christmas Basket Raffle Plus trial ends on 3PM, 9/26 Earn Rewards Due in 26 day…" at bounding box center [539, 389] width 1078 height 779
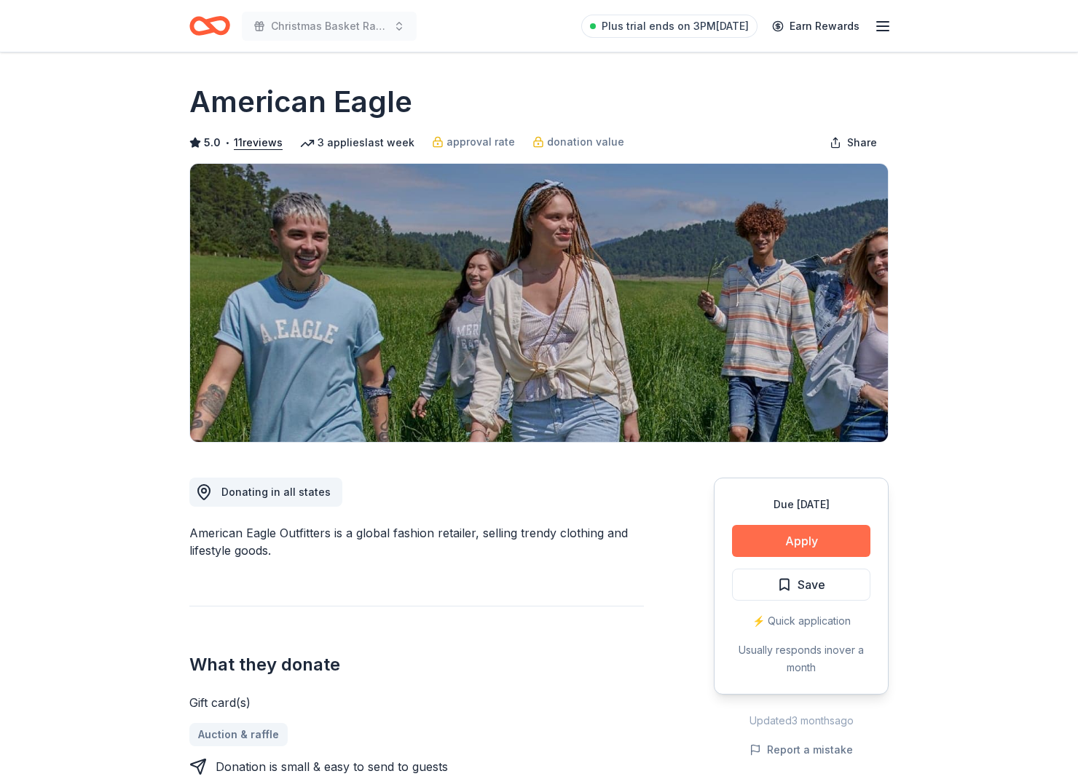
click at [791, 539] on button "Apply" at bounding box center [801, 541] width 138 height 32
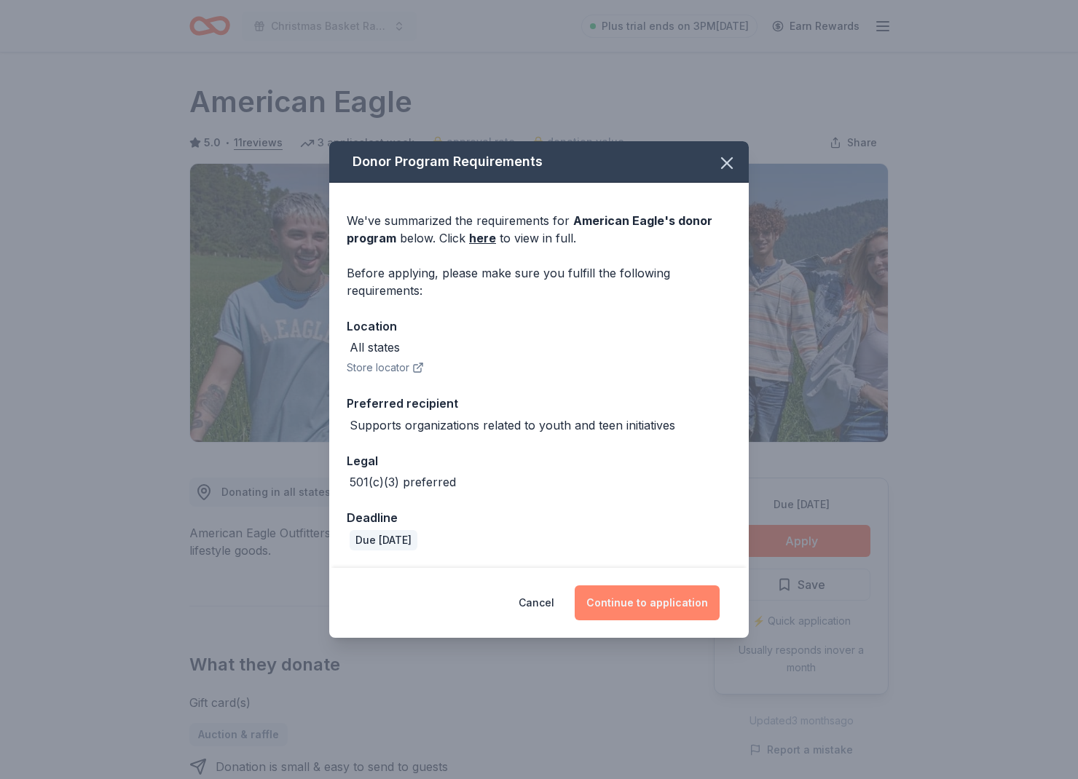
click at [674, 615] on button "Continue to application" at bounding box center [647, 602] width 145 height 35
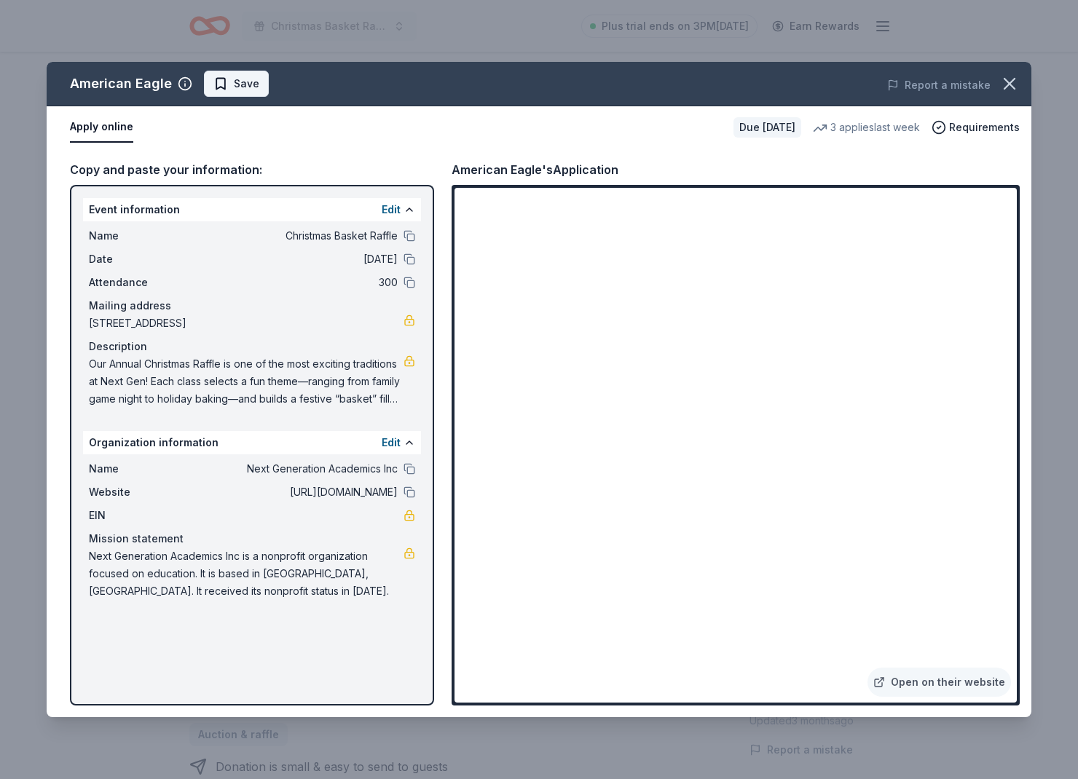
click at [221, 83] on span "Save" at bounding box center [236, 83] width 46 height 17
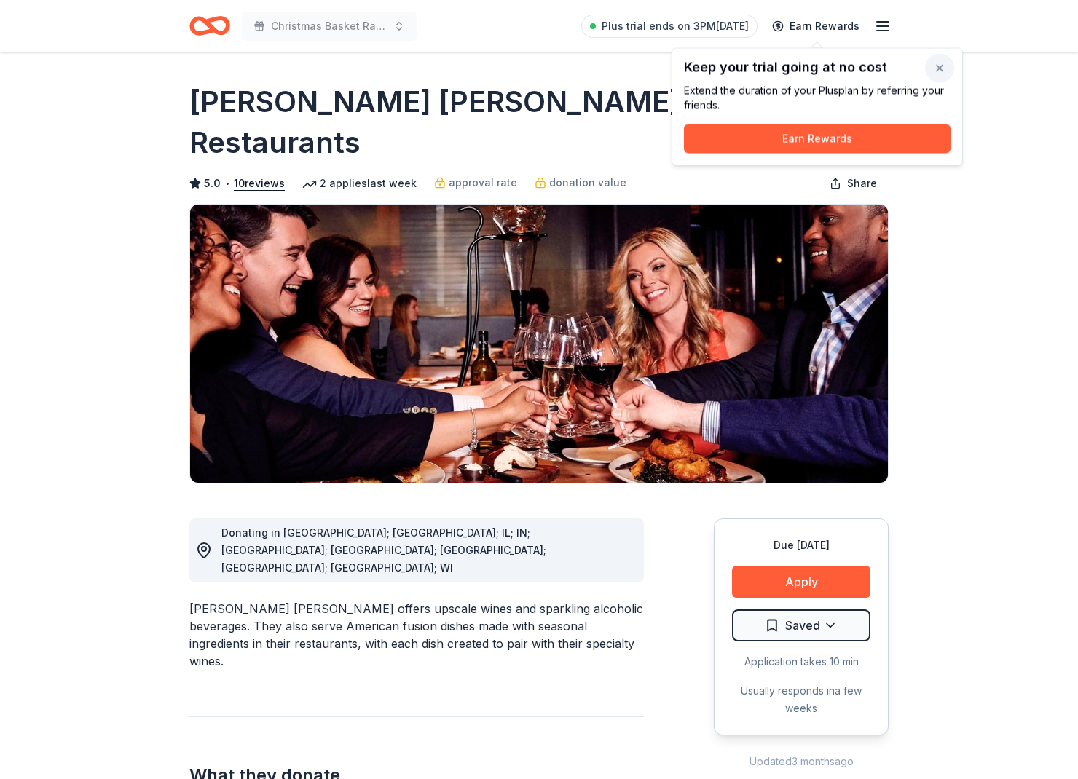
click at [946, 66] on button "button" at bounding box center [939, 68] width 29 height 29
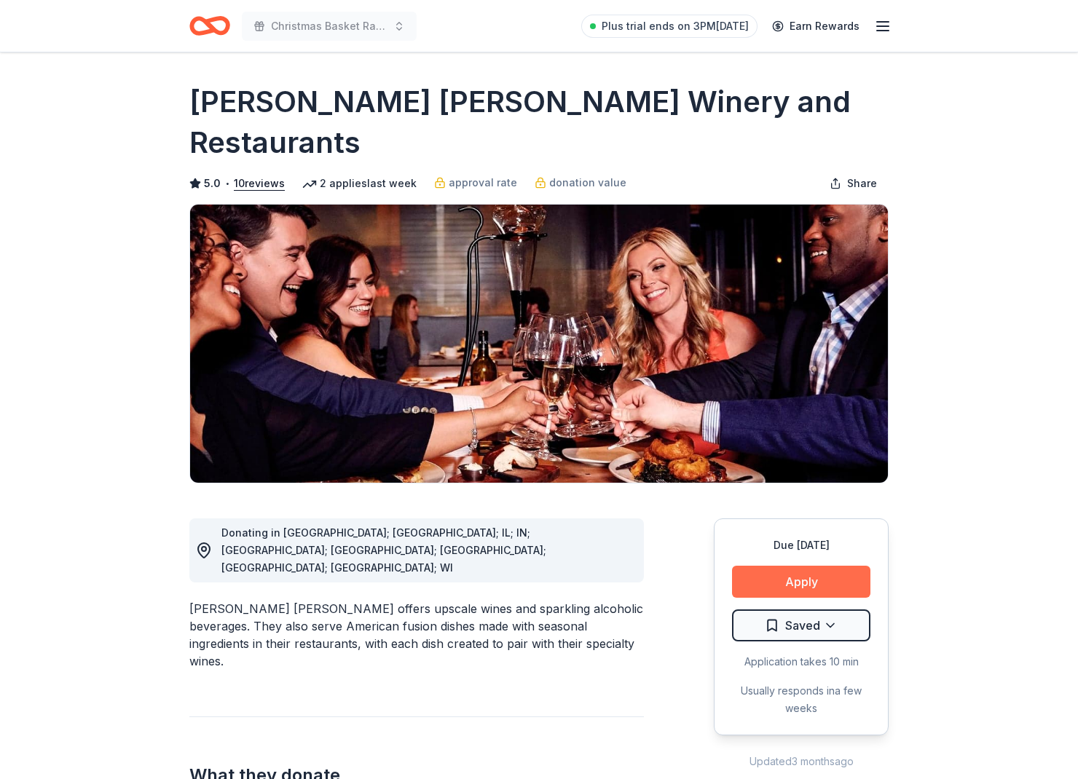
click at [824, 566] on button "Apply" at bounding box center [801, 582] width 138 height 32
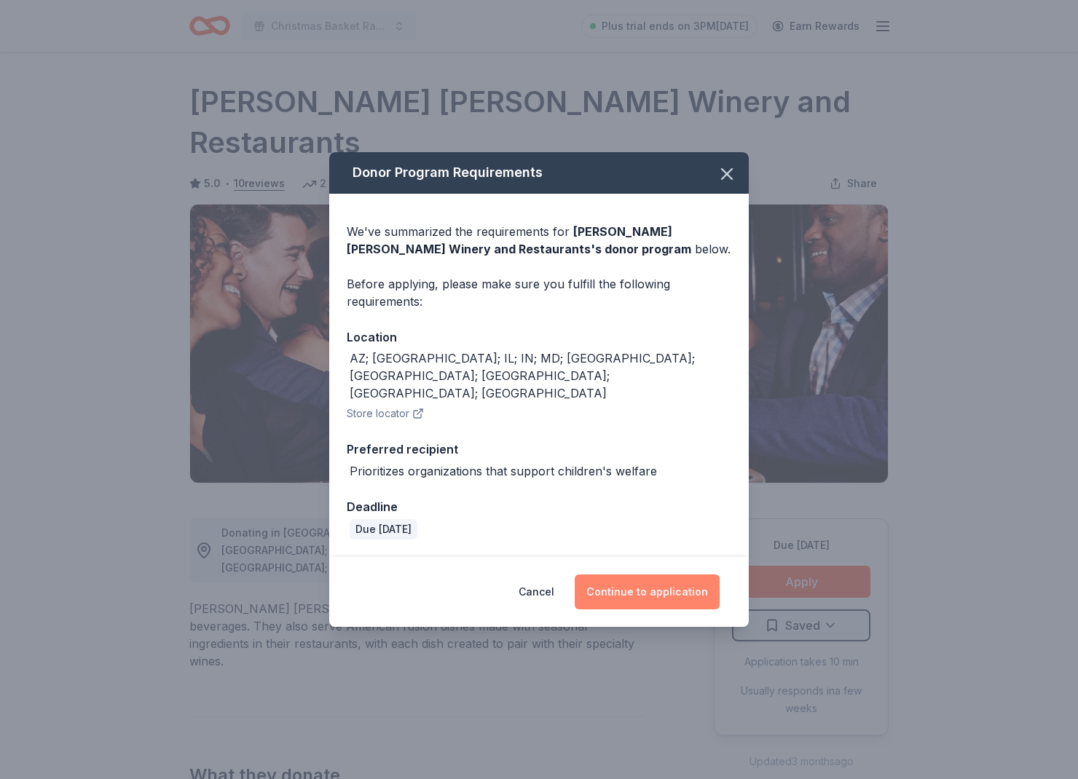
click at [652, 577] on button "Continue to application" at bounding box center [647, 592] width 145 height 35
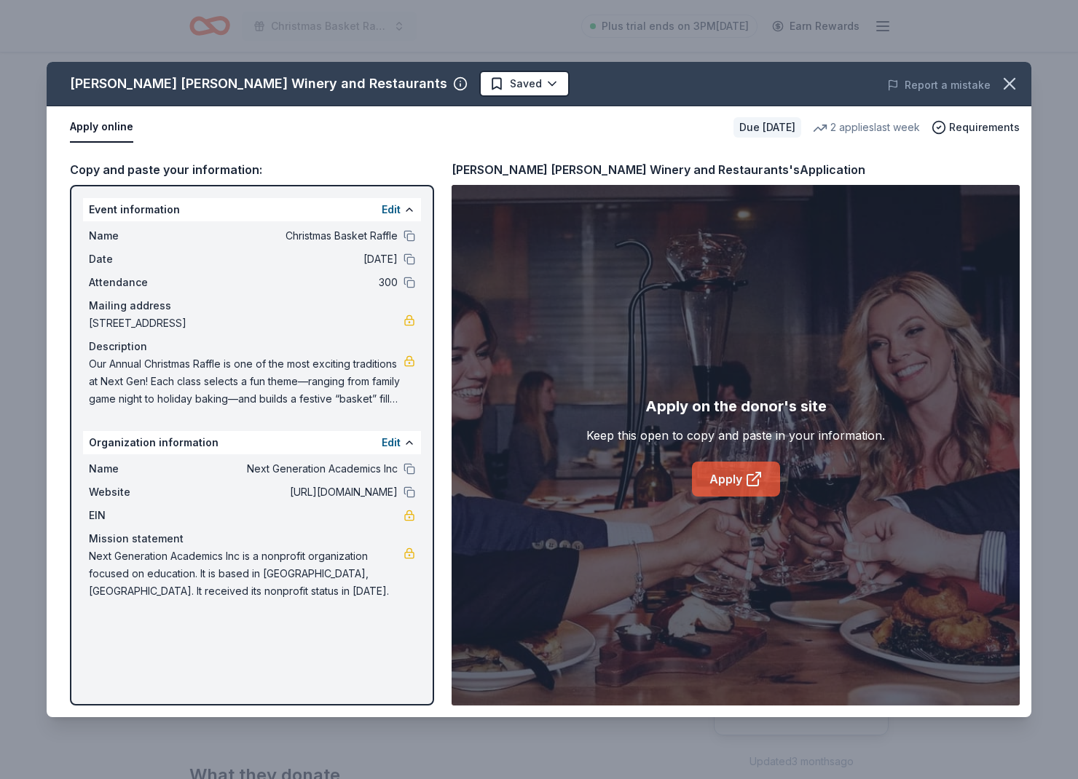
click at [746, 470] on icon at bounding box center [753, 478] width 17 height 17
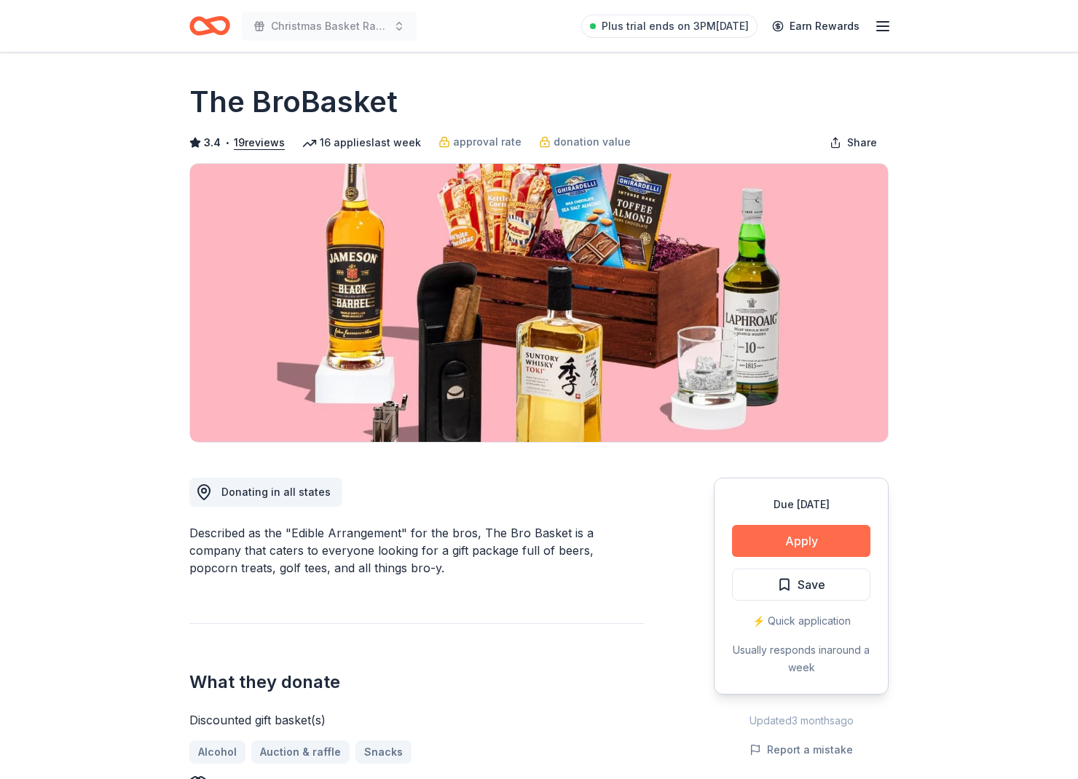
click at [845, 532] on button "Apply" at bounding box center [801, 541] width 138 height 32
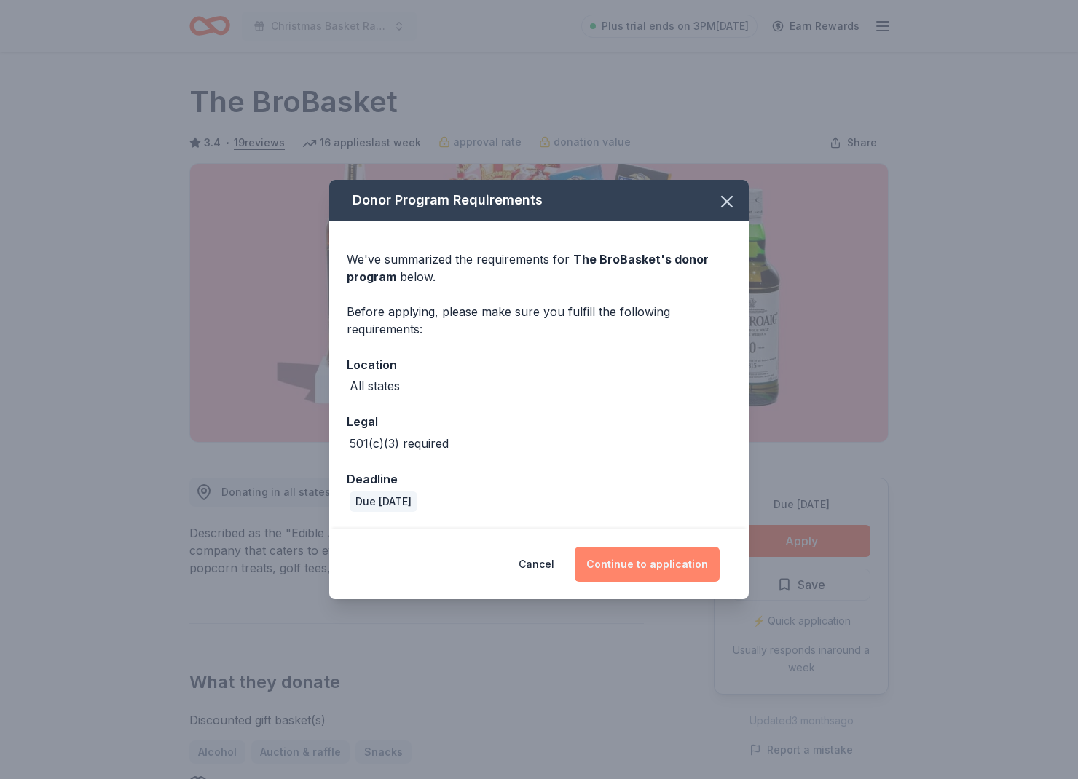
click at [663, 563] on button "Continue to application" at bounding box center [647, 564] width 145 height 35
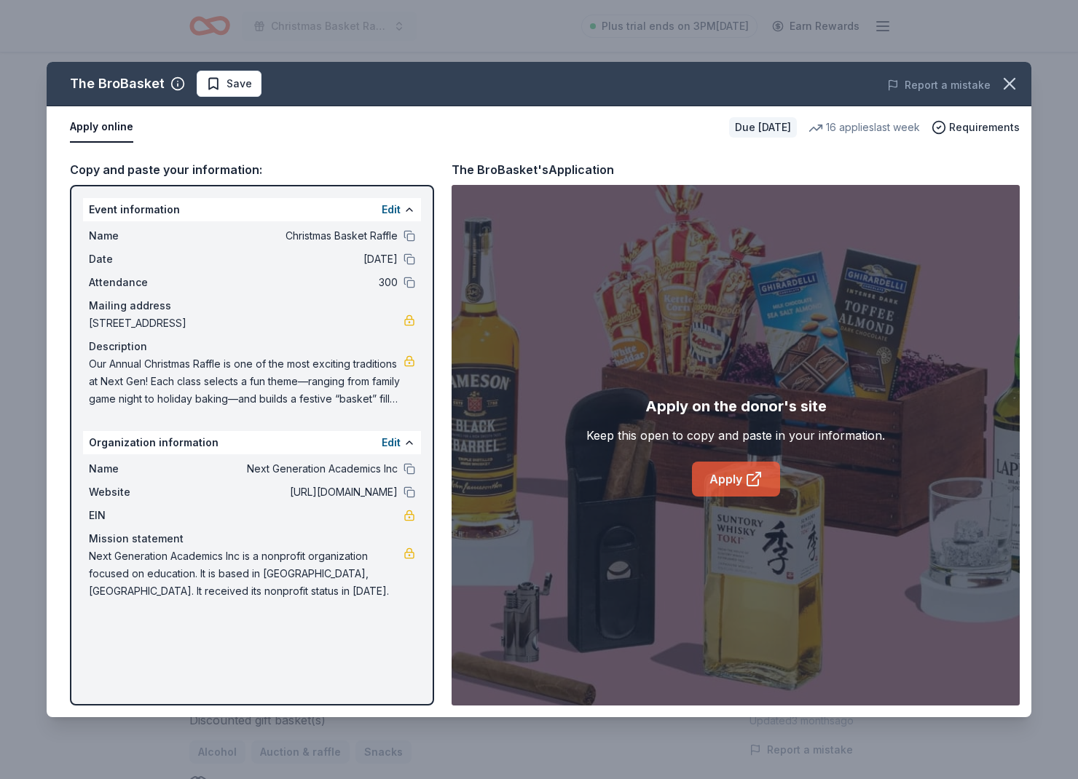
click at [723, 471] on link "Apply" at bounding box center [736, 479] width 88 height 35
click at [206, 85] on span "Save" at bounding box center [229, 83] width 46 height 17
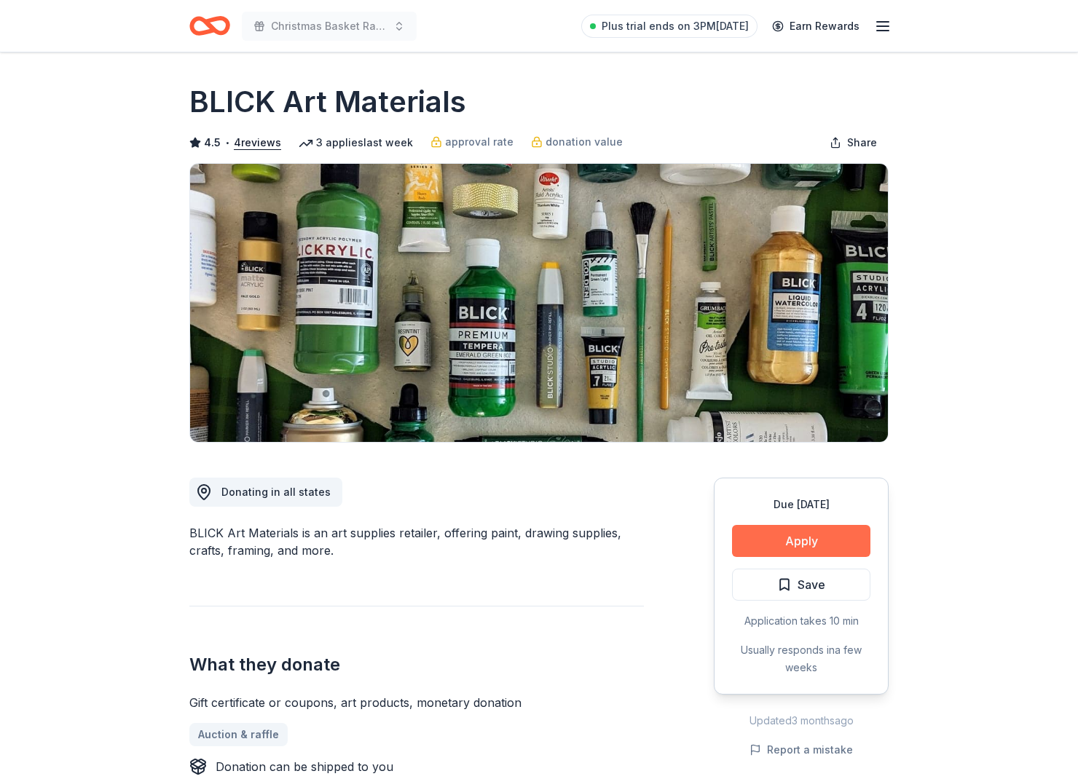
click at [819, 546] on button "Apply" at bounding box center [801, 541] width 138 height 32
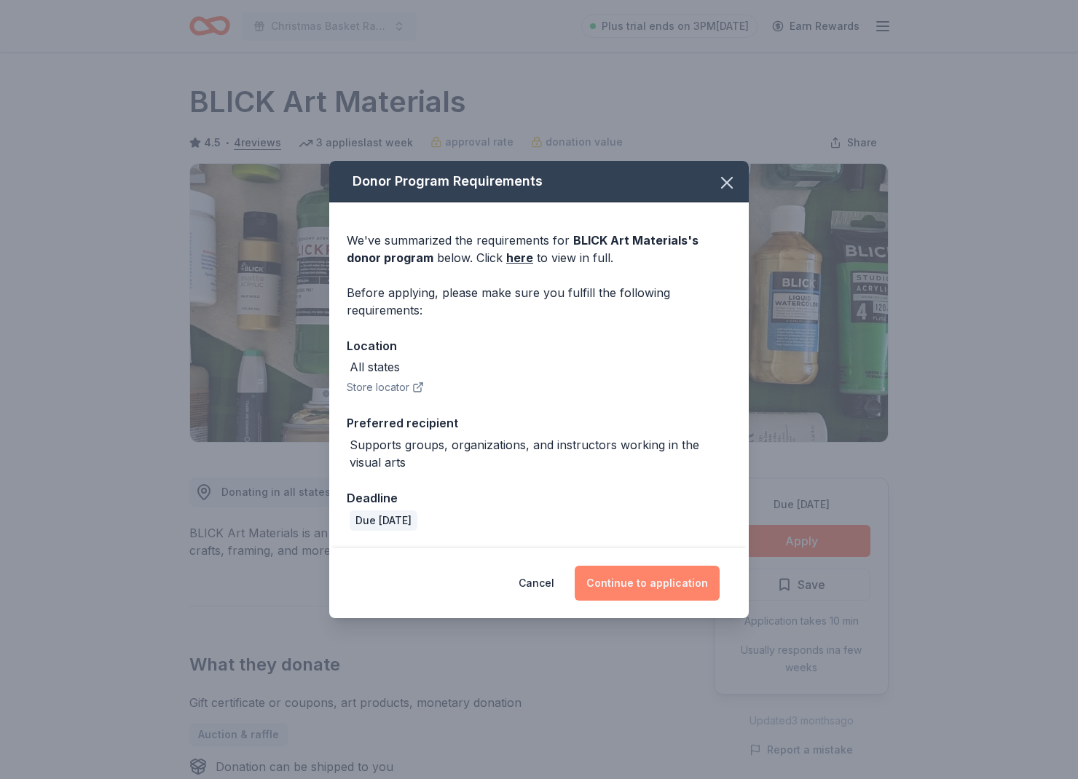
click at [634, 585] on button "Continue to application" at bounding box center [647, 583] width 145 height 35
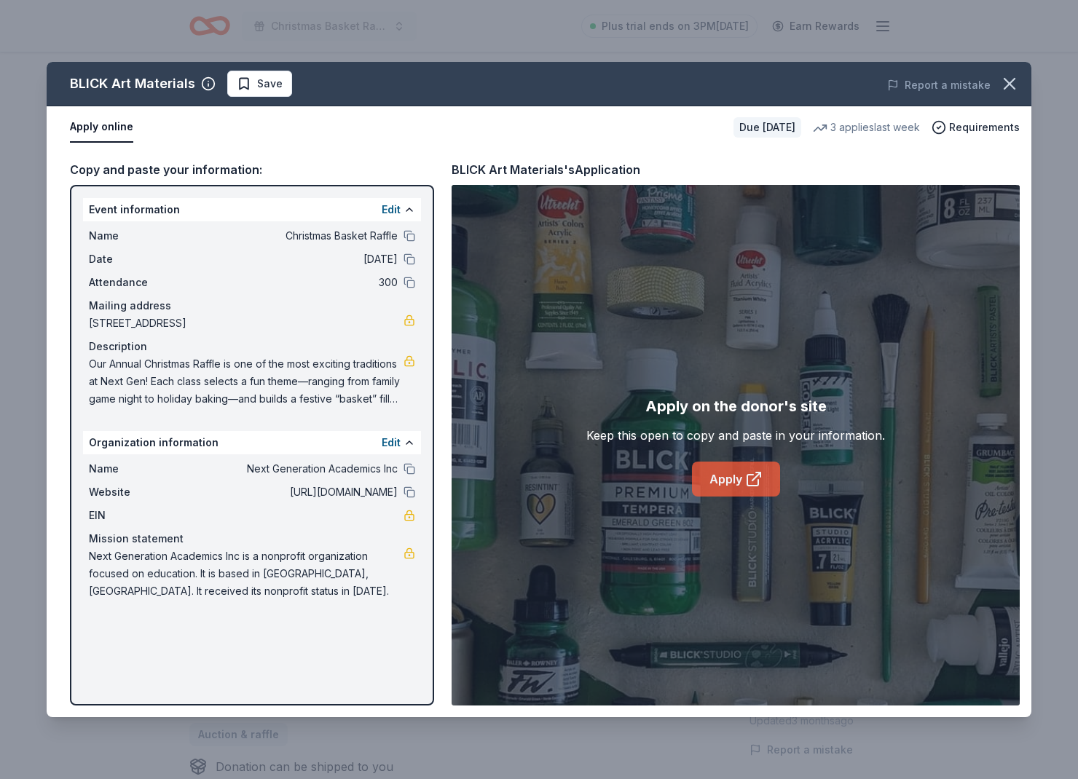
click at [747, 477] on icon at bounding box center [752, 480] width 11 height 11
